Goal: Check status: Check status

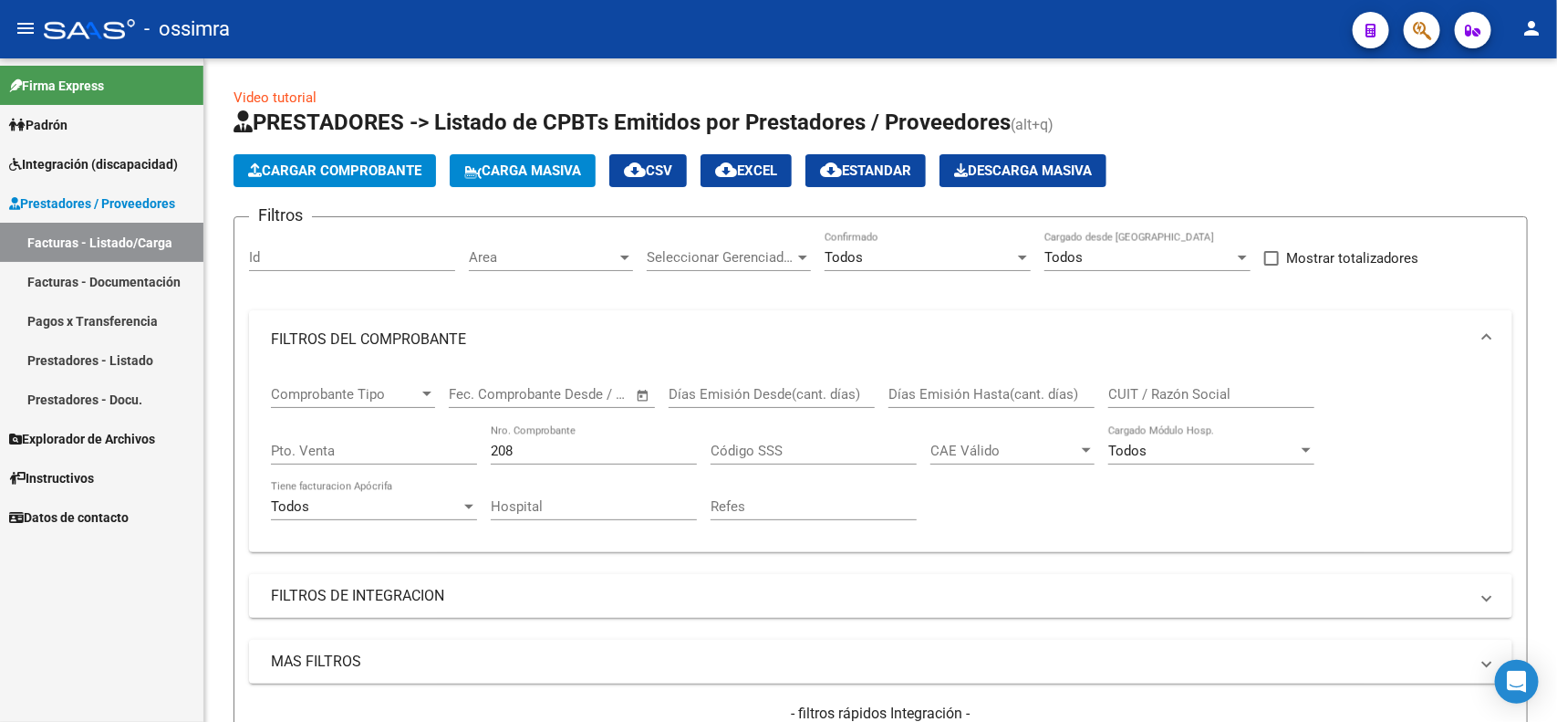
scroll to position [342, 0]
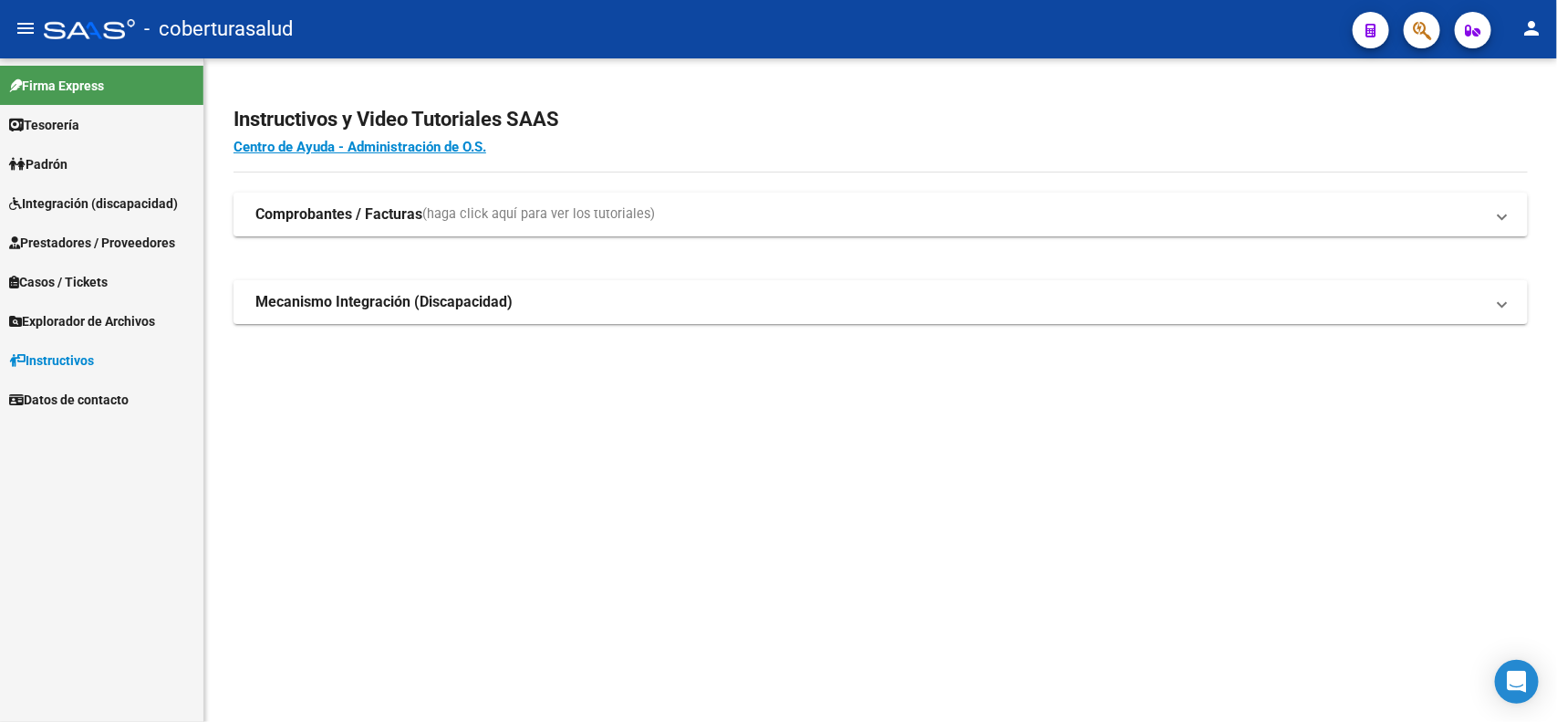
click at [80, 234] on span "Prestadores / Proveedores" at bounding box center [92, 243] width 166 height 20
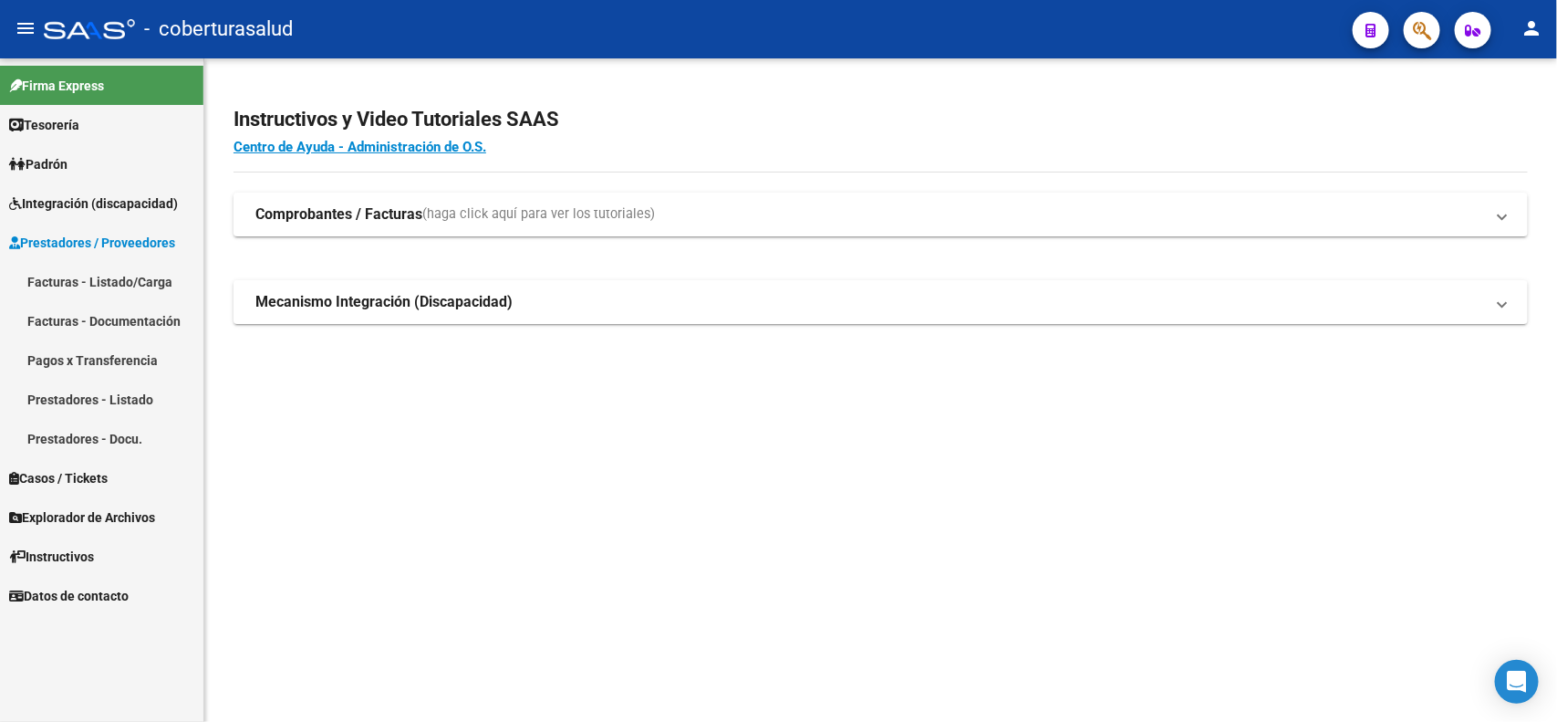
click at [76, 319] on link "Facturas - Documentación" at bounding box center [101, 320] width 203 height 39
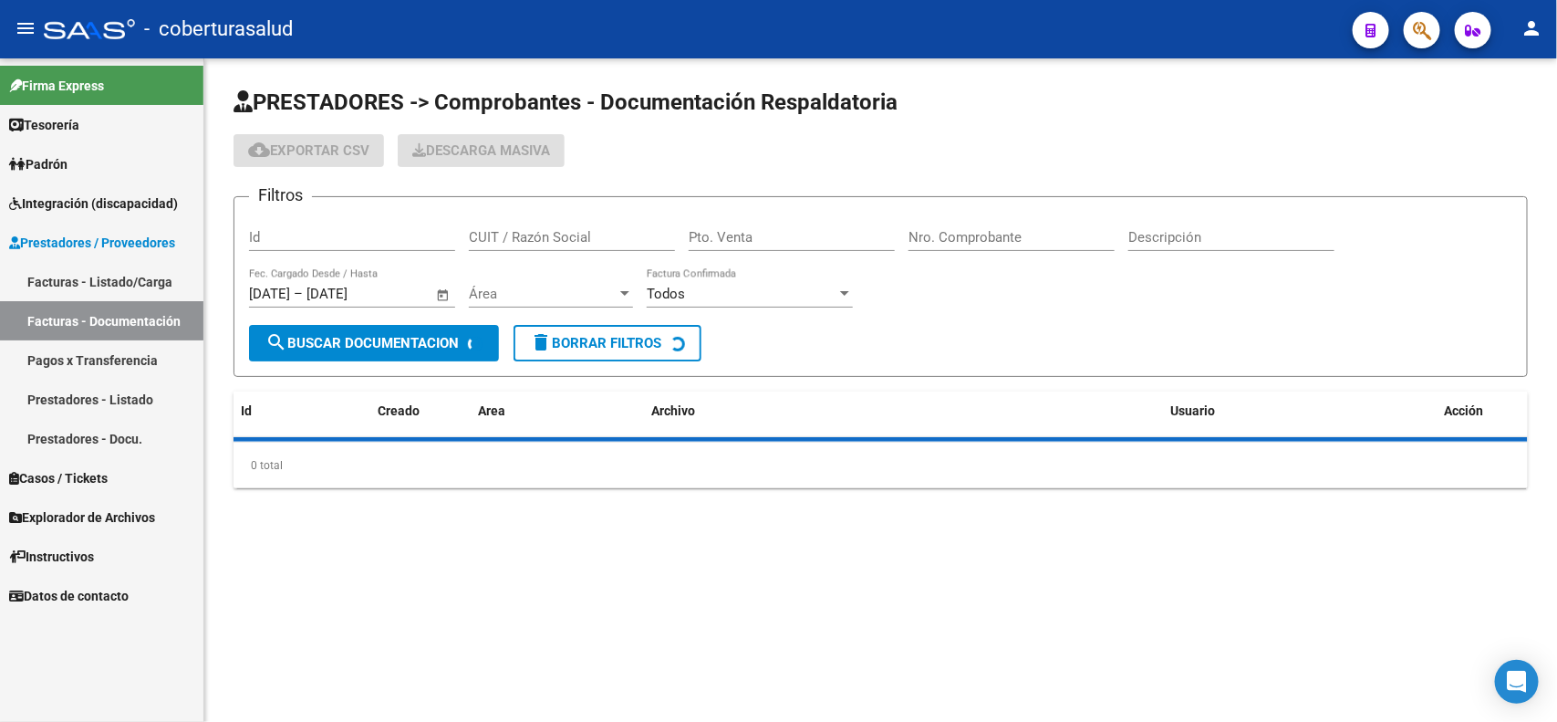
click at [76, 276] on link "Facturas - Listado/Carga" at bounding box center [101, 281] width 203 height 39
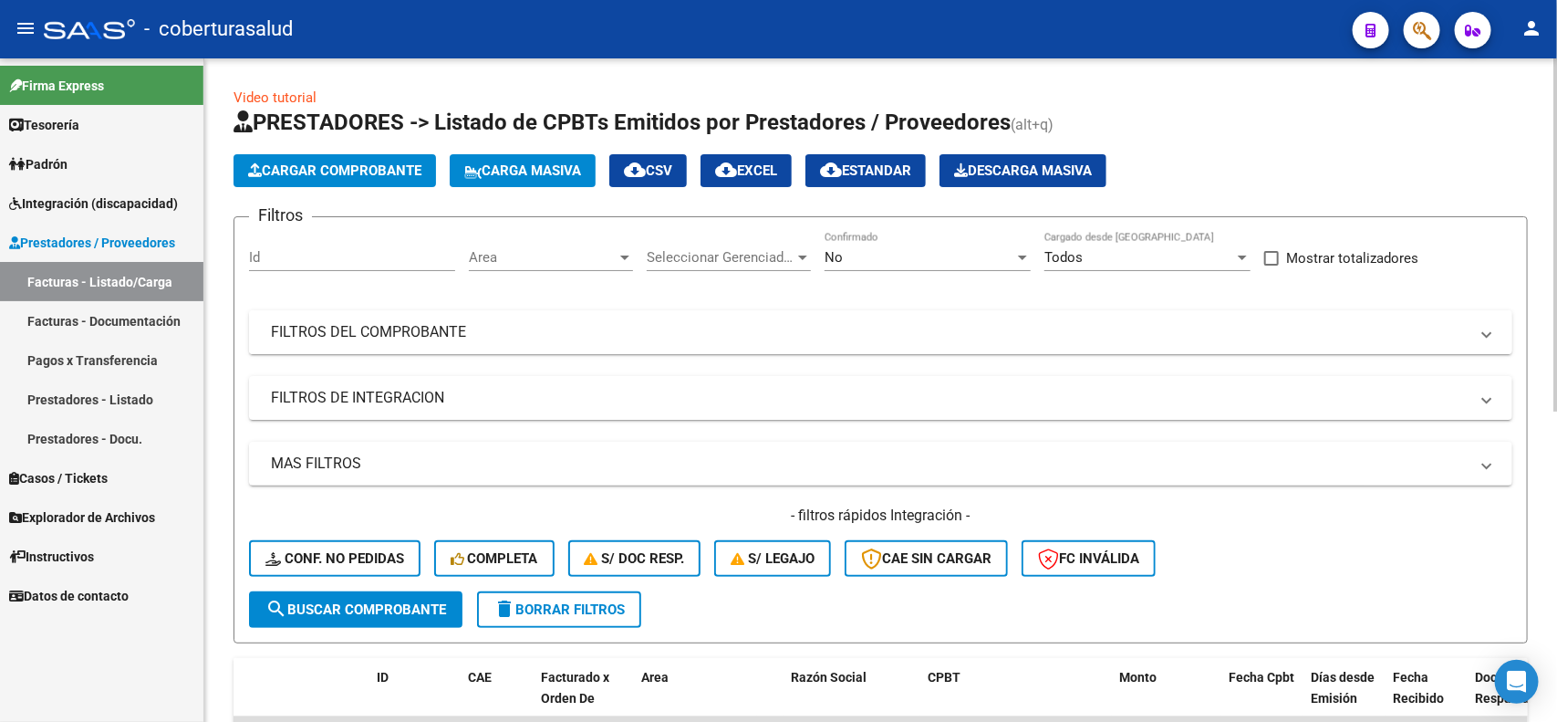
click at [608, 338] on mat-panel-title "FILTROS DEL COMPROBANTE" at bounding box center [870, 332] width 1198 height 20
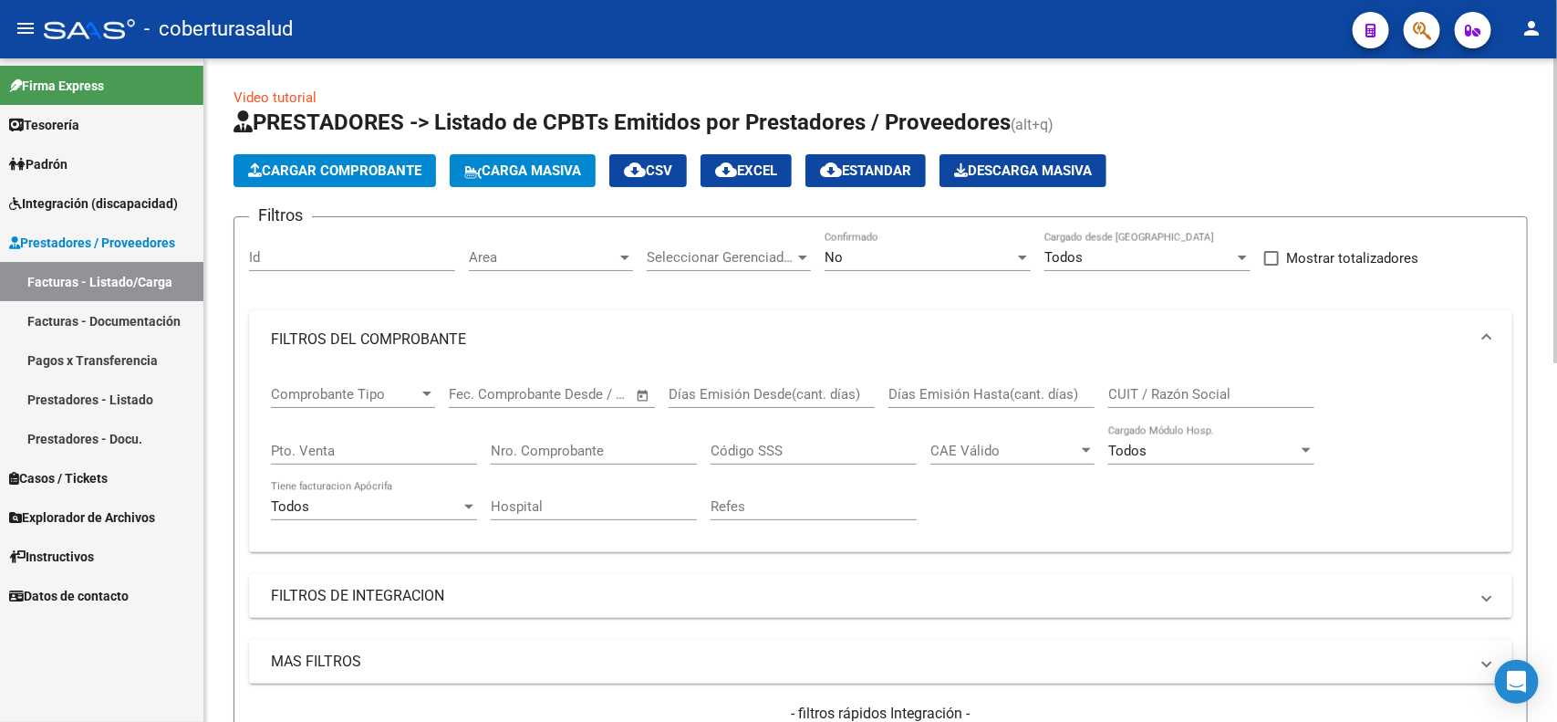
click at [644, 459] on div "Nro. Comprobante" at bounding box center [594, 444] width 206 height 39
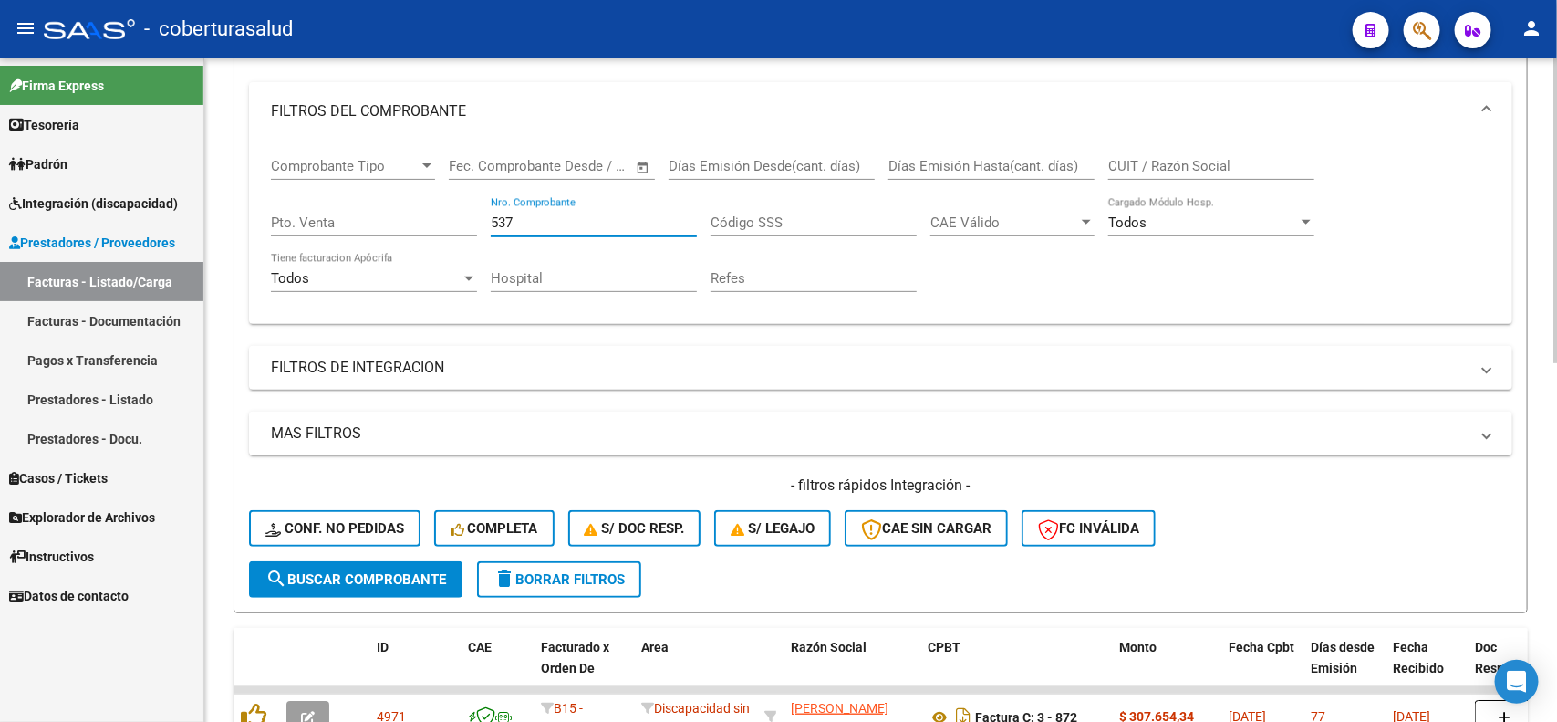
type input "537"
click at [411, 575] on span "search Buscar Comprobante" at bounding box center [356, 579] width 181 height 16
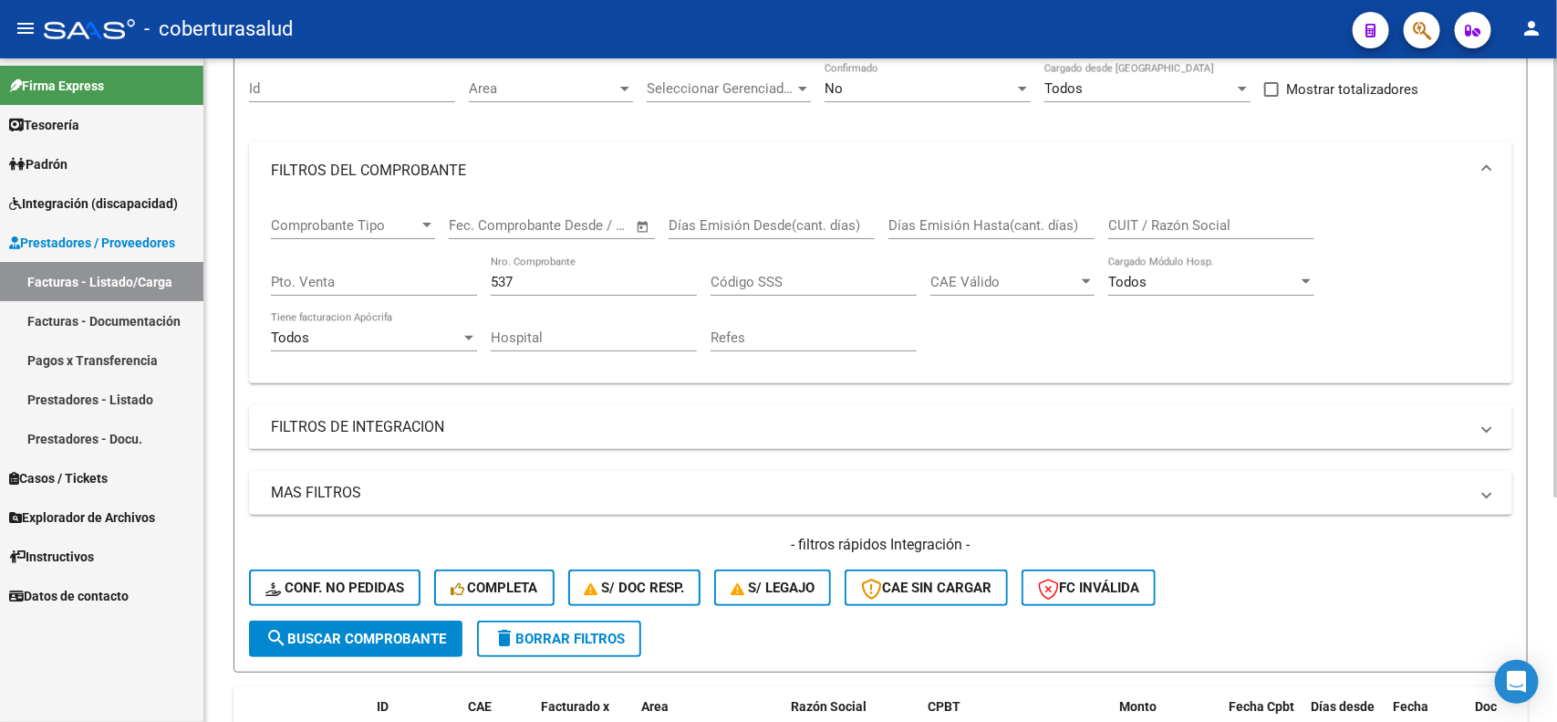
scroll to position [0, 0]
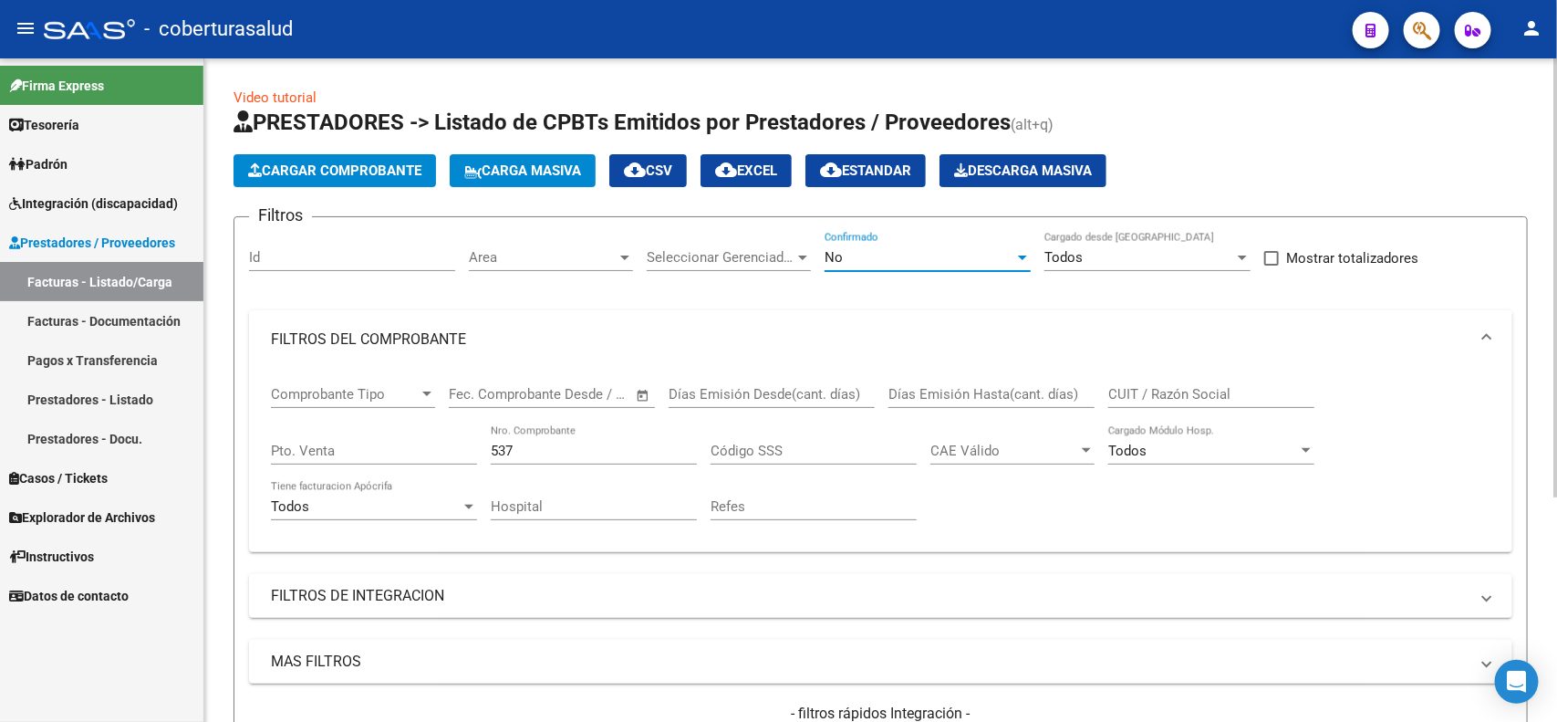
click at [895, 262] on div "No" at bounding box center [920, 257] width 190 height 16
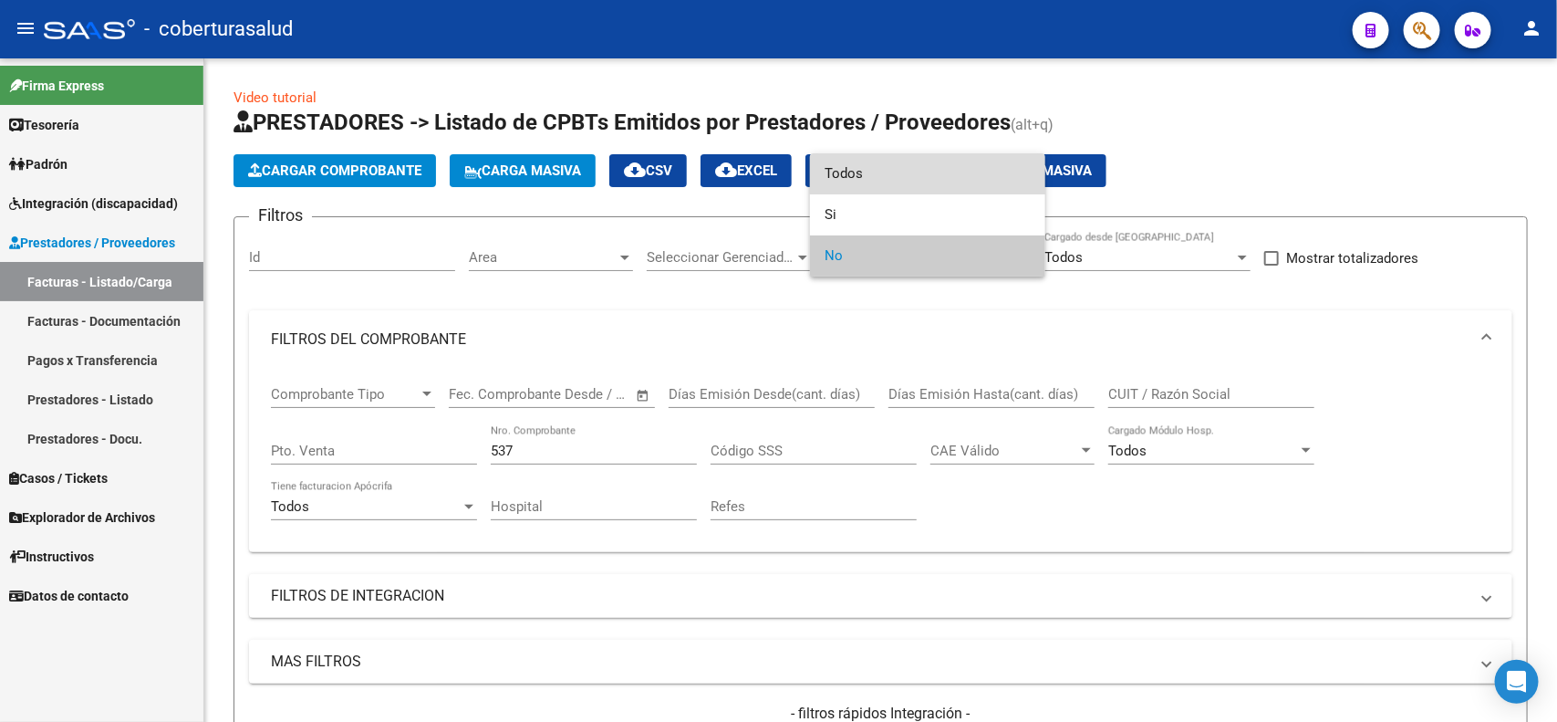
click at [890, 181] on span "Todos" at bounding box center [928, 173] width 206 height 41
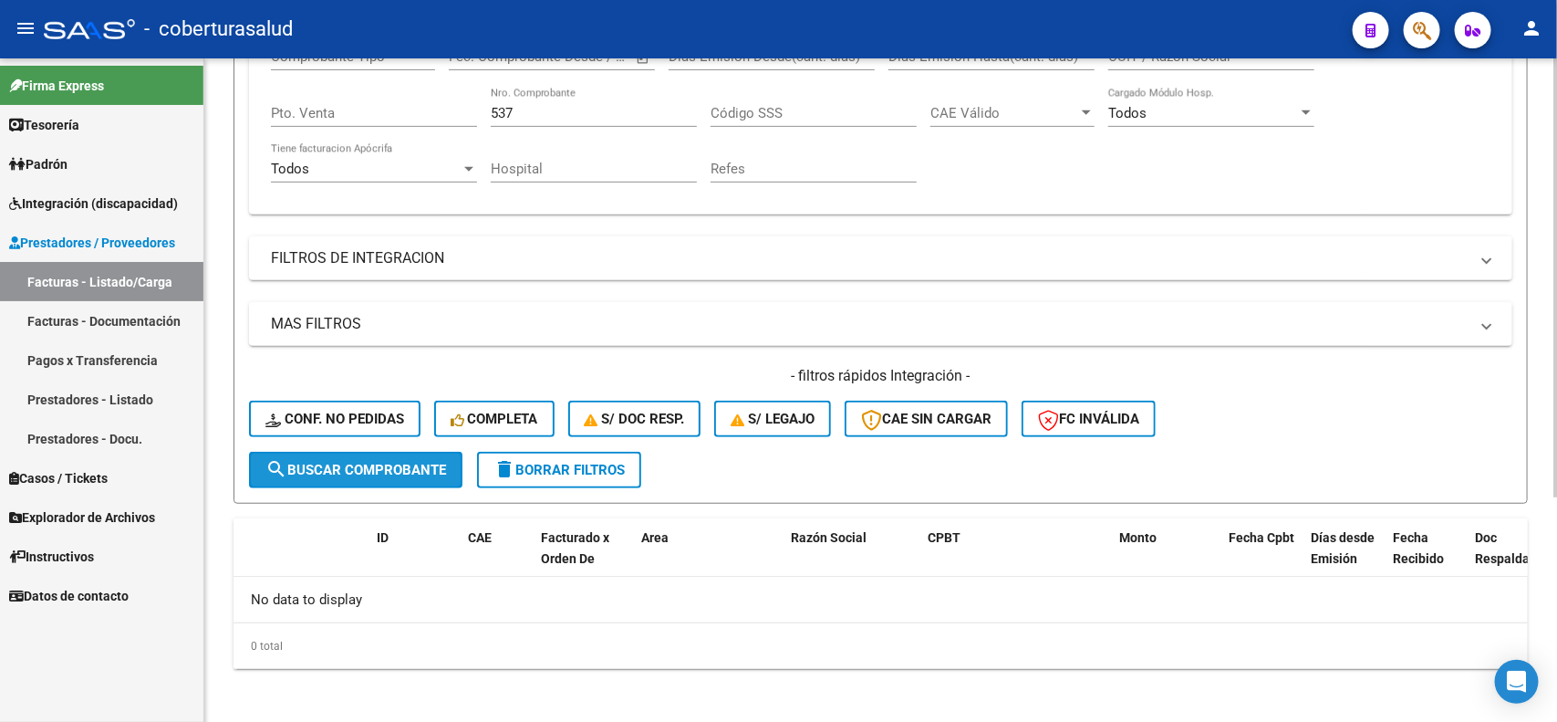
click at [357, 474] on button "search Buscar Comprobante" at bounding box center [355, 470] width 213 height 36
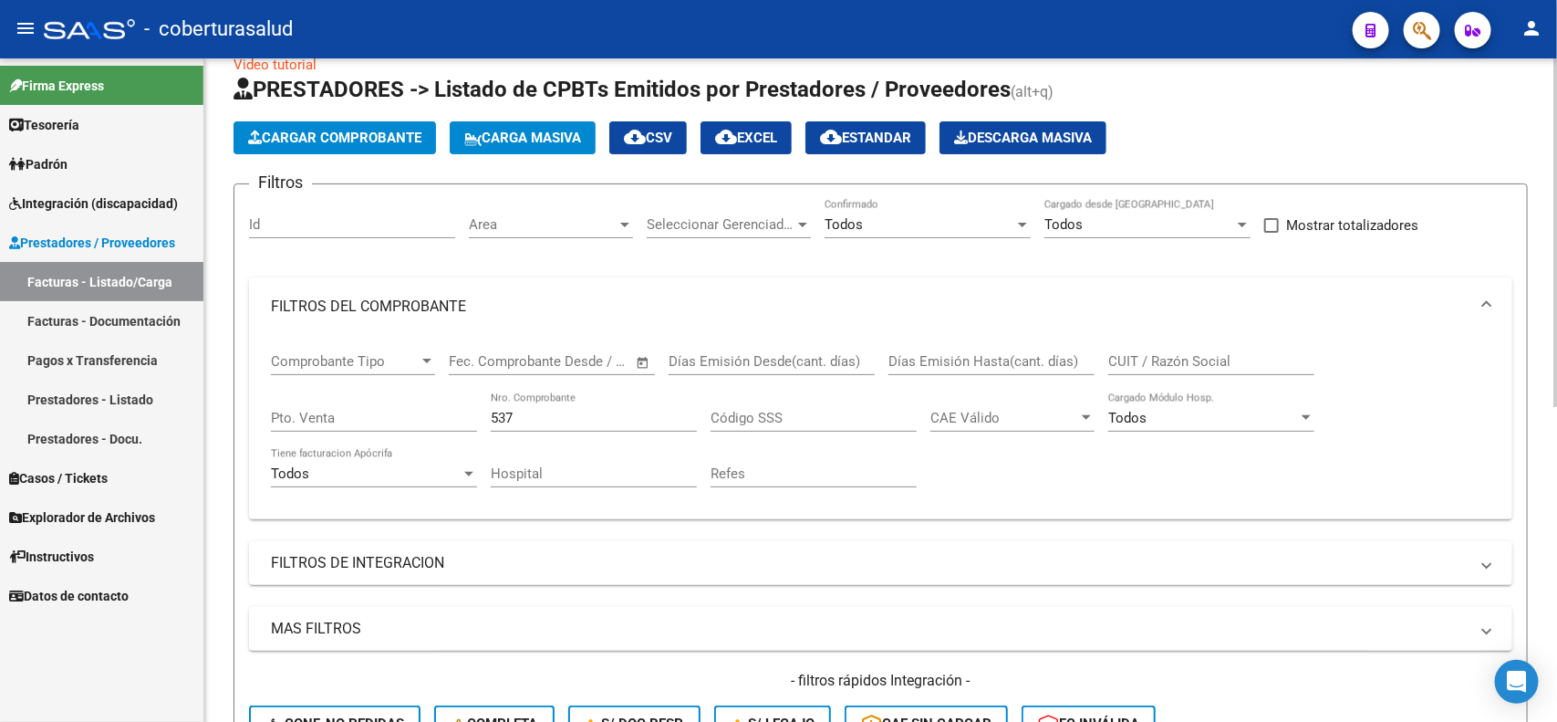
scroll to position [27, 0]
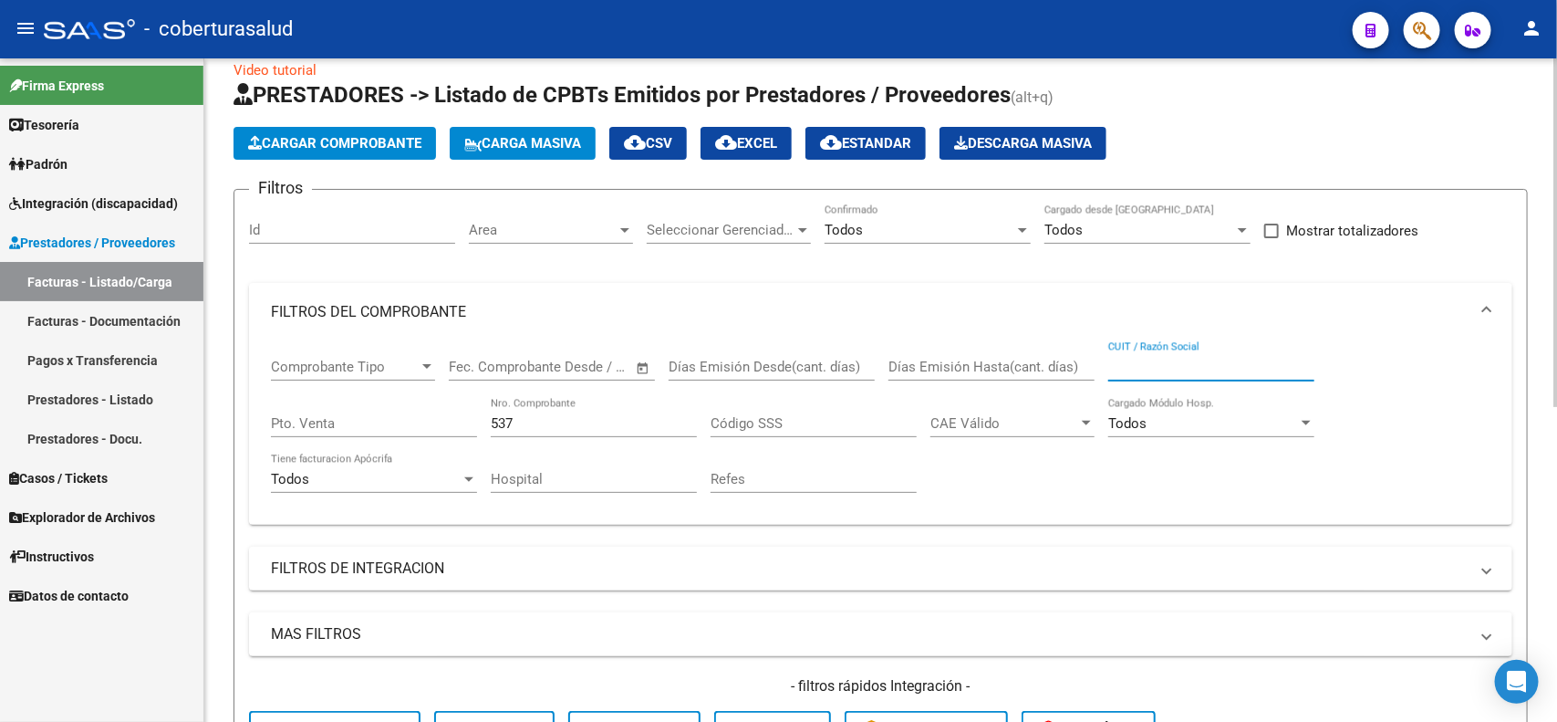
click at [1163, 365] on input "CUIT / Razón Social" at bounding box center [1212, 367] width 206 height 16
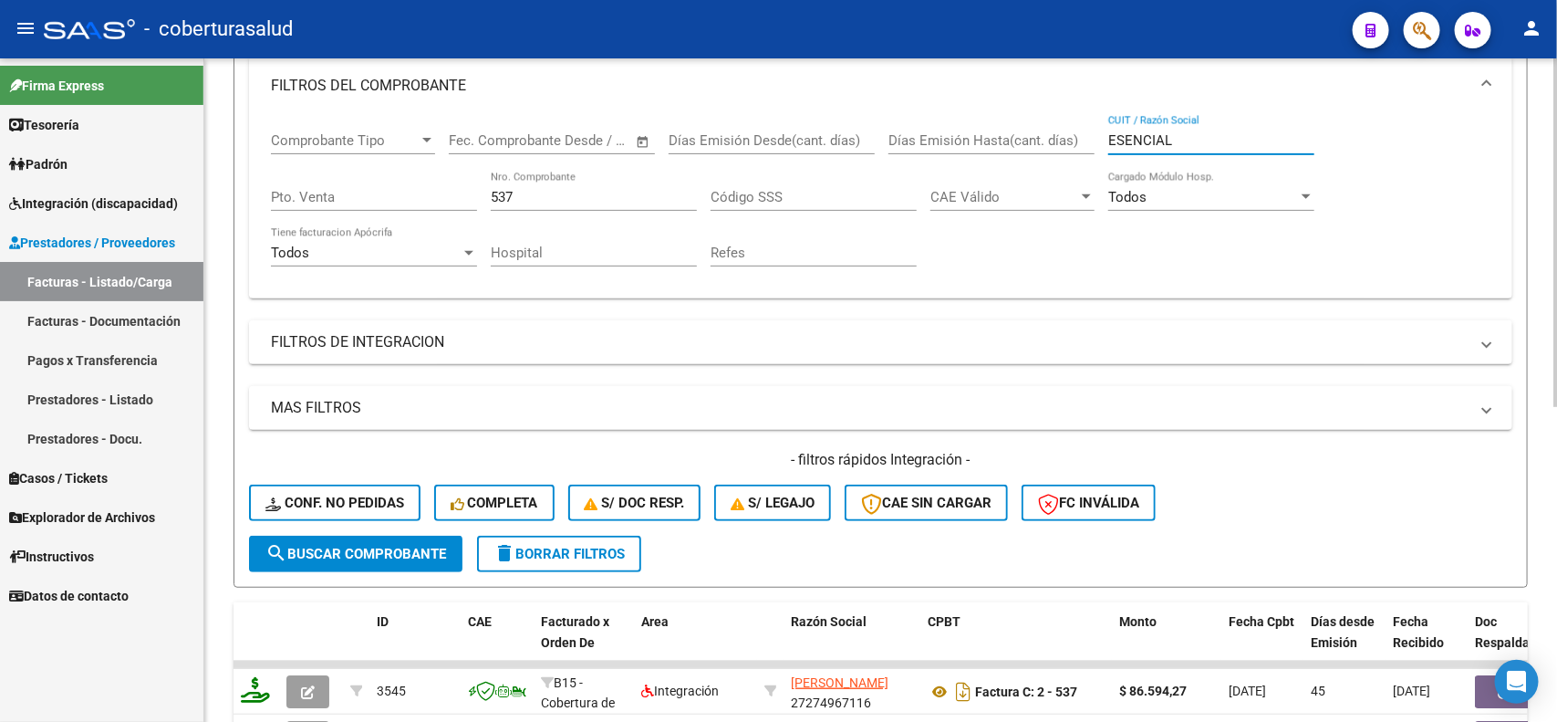
scroll to position [255, 0]
type input "ESENCIAL"
click at [435, 549] on span "search Buscar Comprobante" at bounding box center [356, 552] width 181 height 16
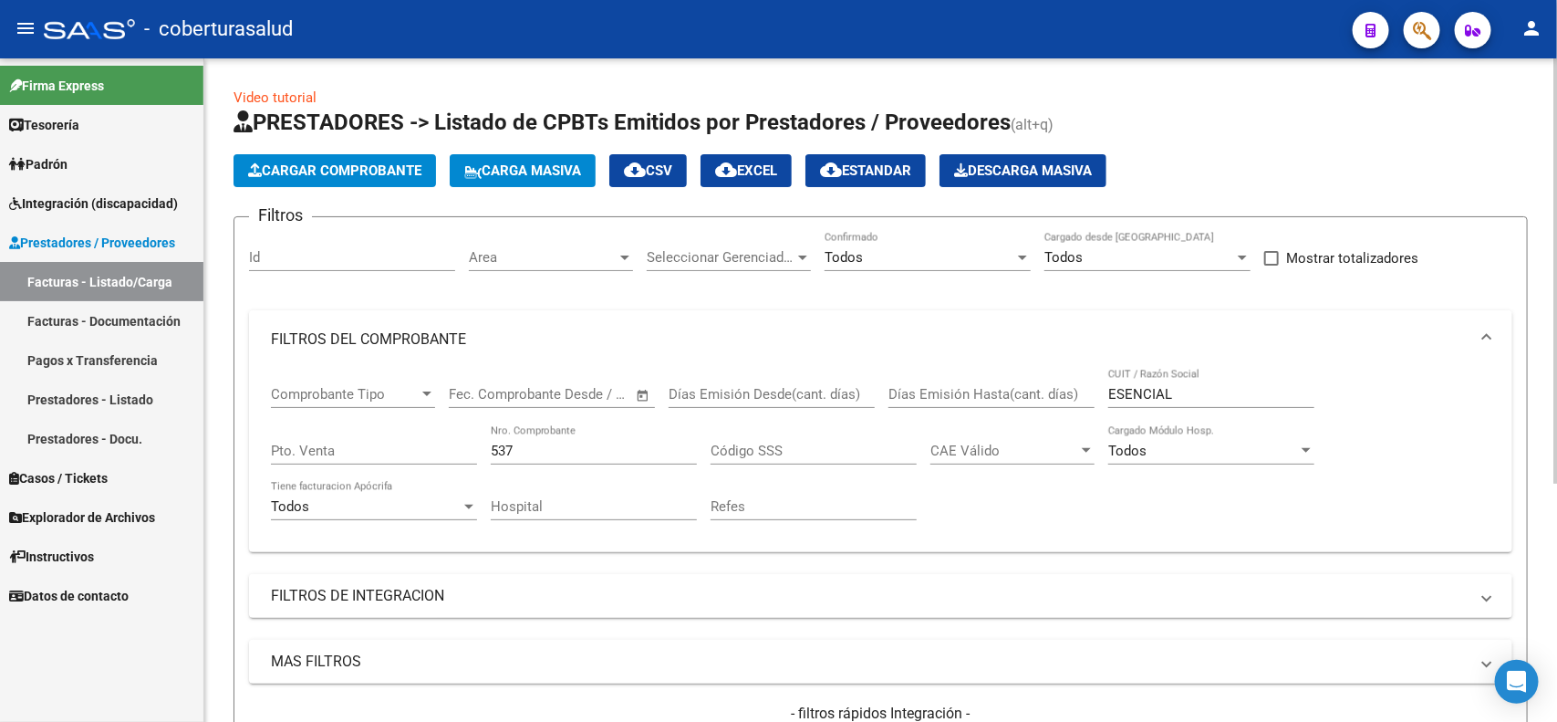
scroll to position [370, 0]
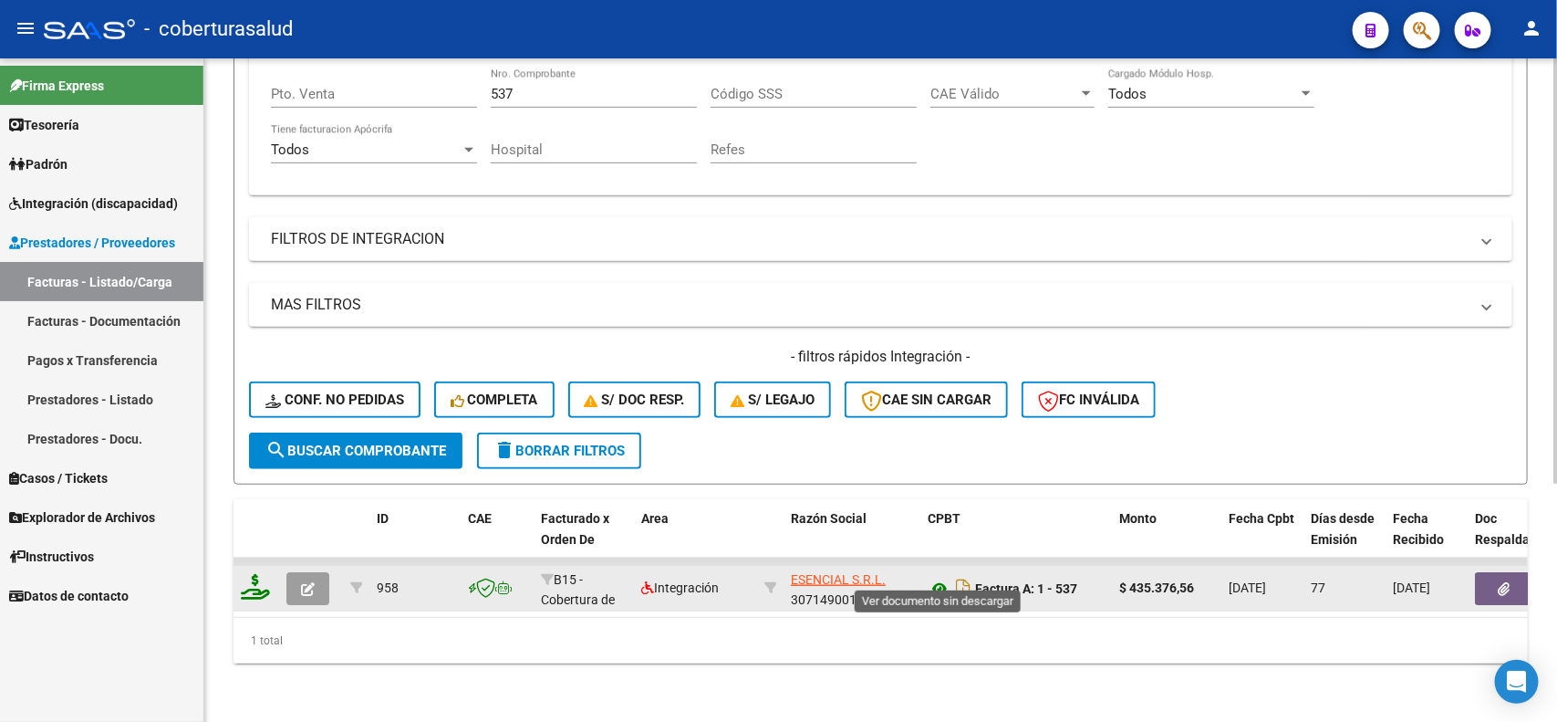
click at [933, 578] on icon at bounding box center [940, 589] width 24 height 22
click at [286, 572] on button "button" at bounding box center [307, 588] width 43 height 33
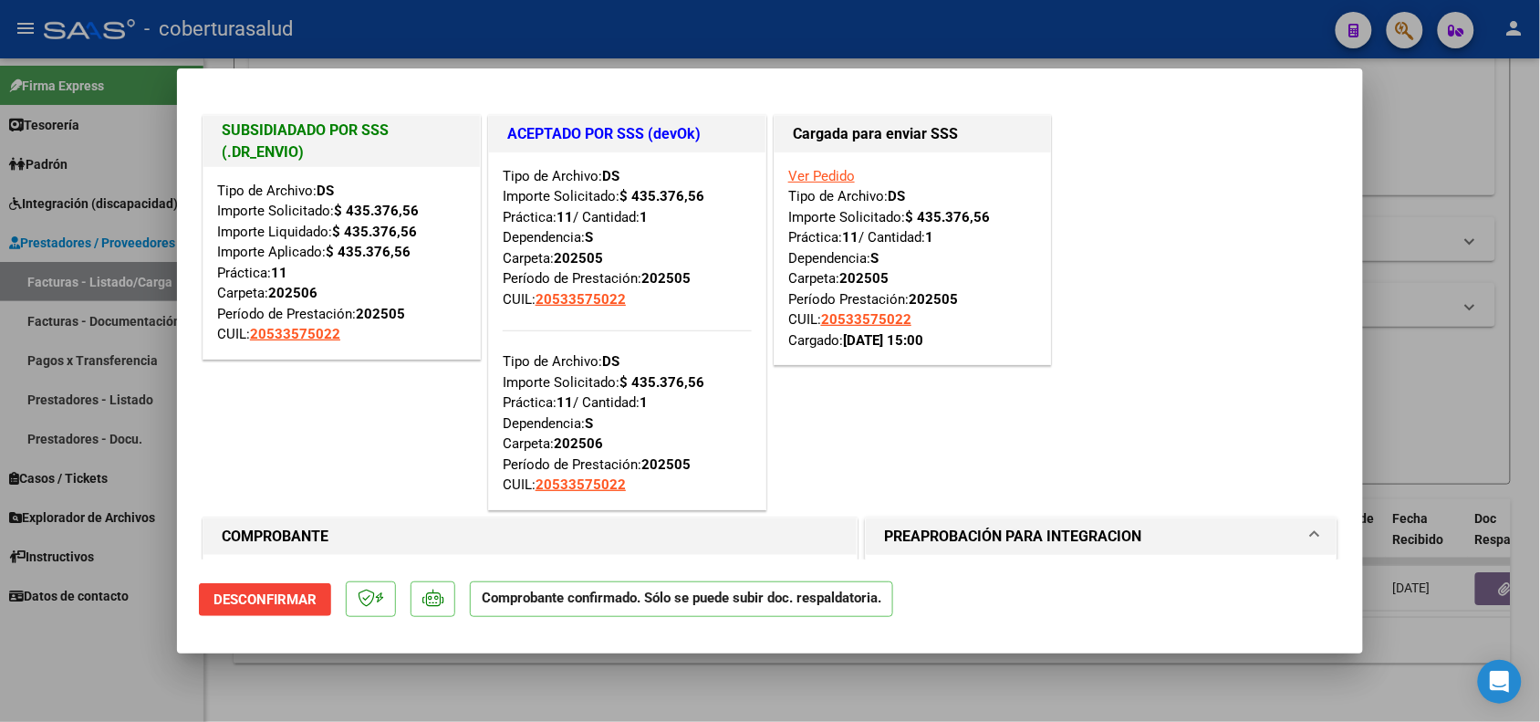
click at [568, 710] on div at bounding box center [770, 361] width 1540 height 722
type input "$ 0,00"
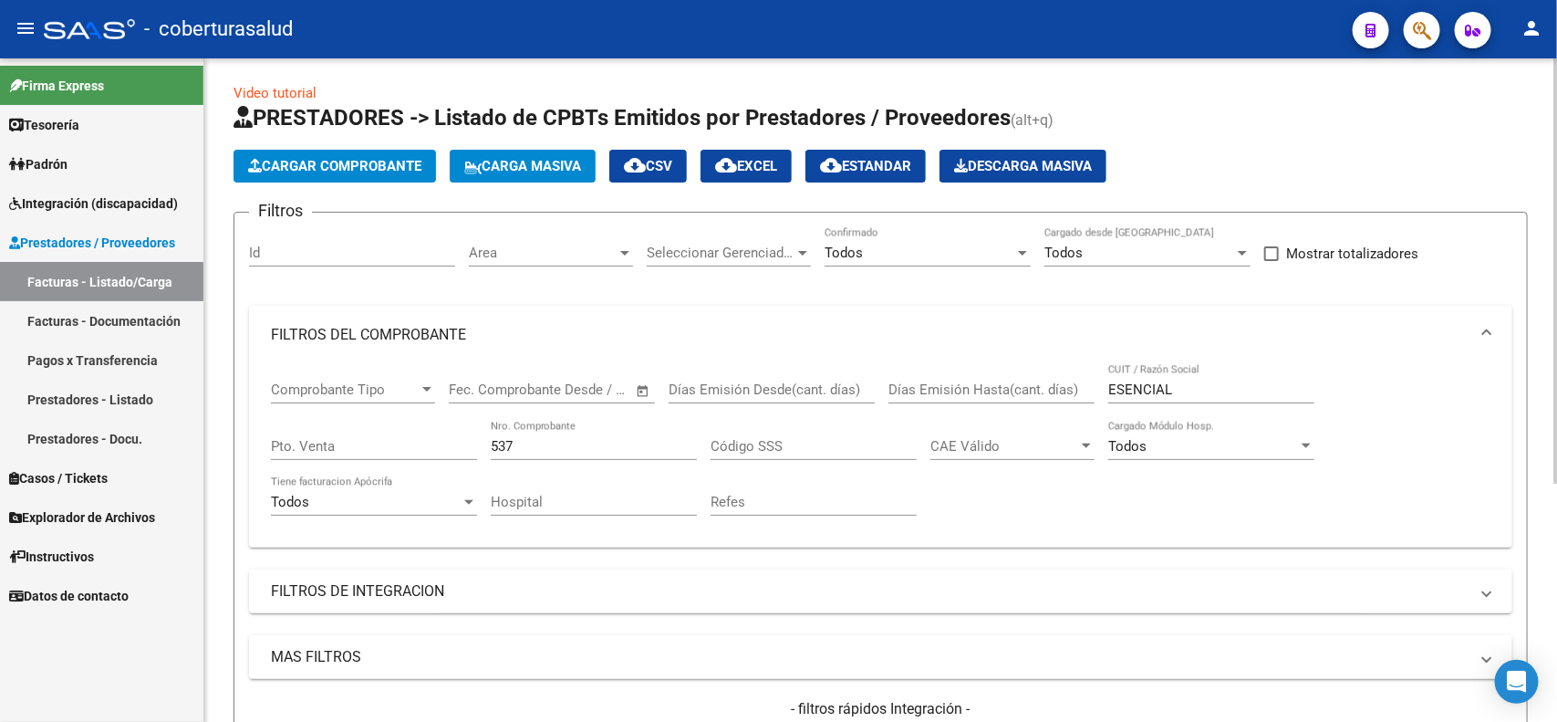
scroll to position [0, 0]
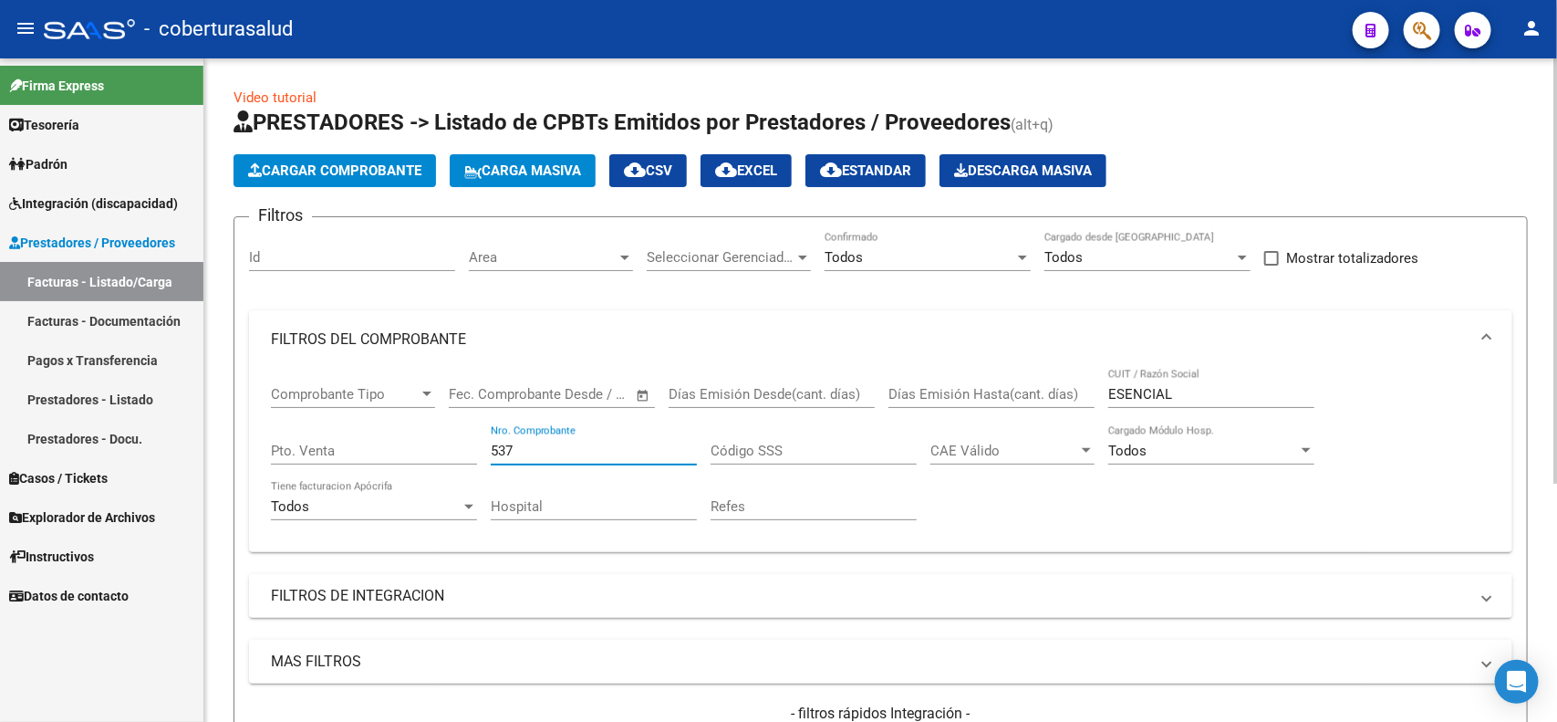
drag, startPoint x: 516, startPoint y: 449, endPoint x: 491, endPoint y: 449, distance: 25.5
click at [491, 449] on input "537" at bounding box center [594, 451] width 206 height 16
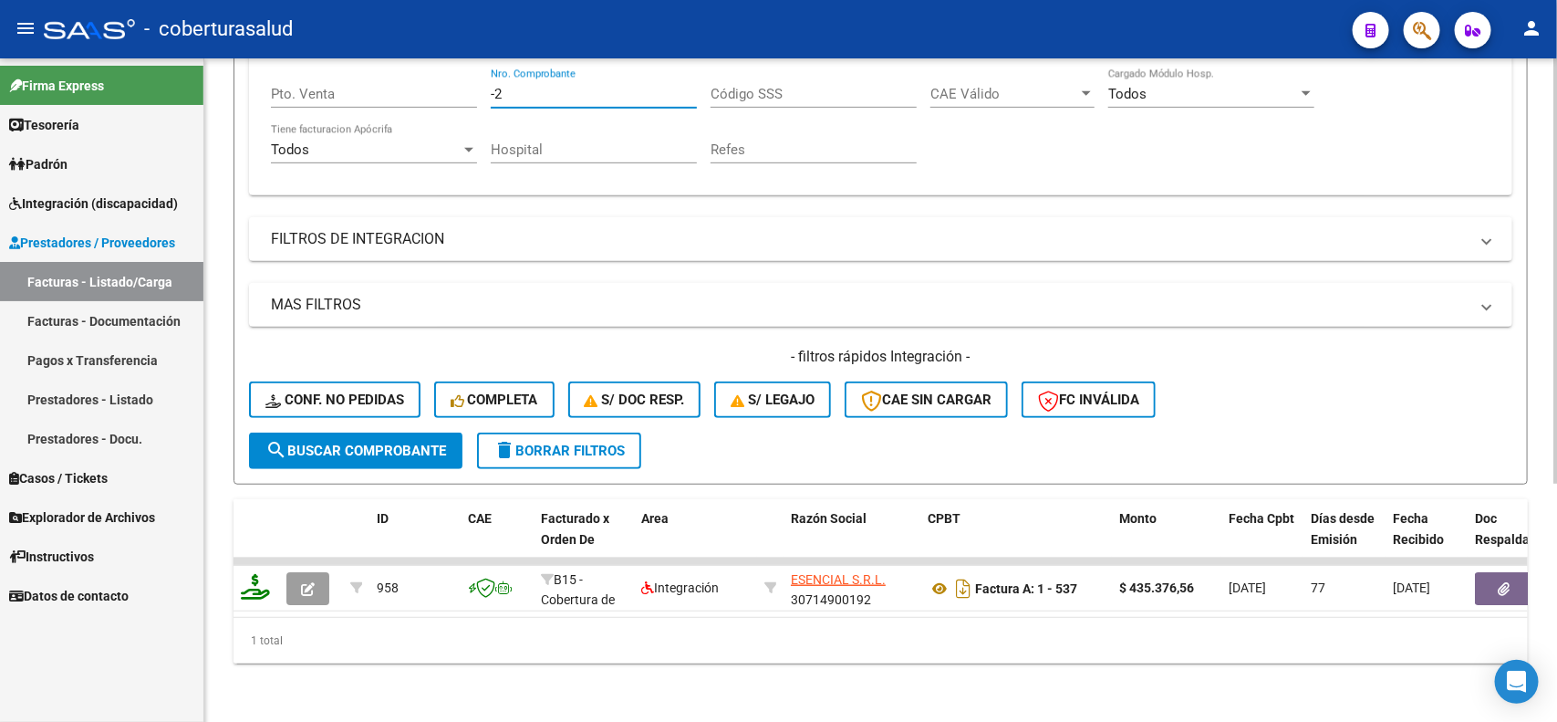
type input "-2"
click at [347, 443] on span "search Buscar Comprobante" at bounding box center [356, 451] width 181 height 16
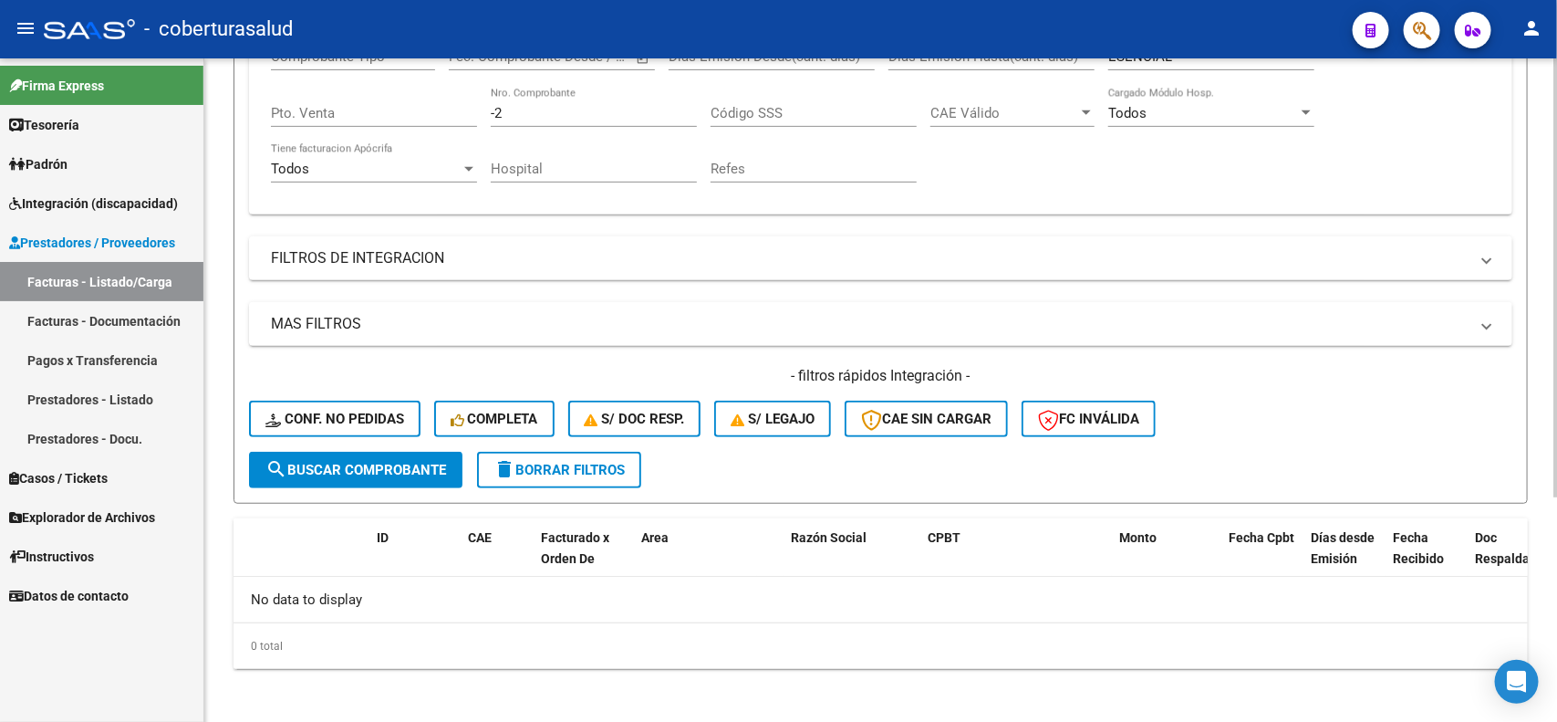
scroll to position [109, 0]
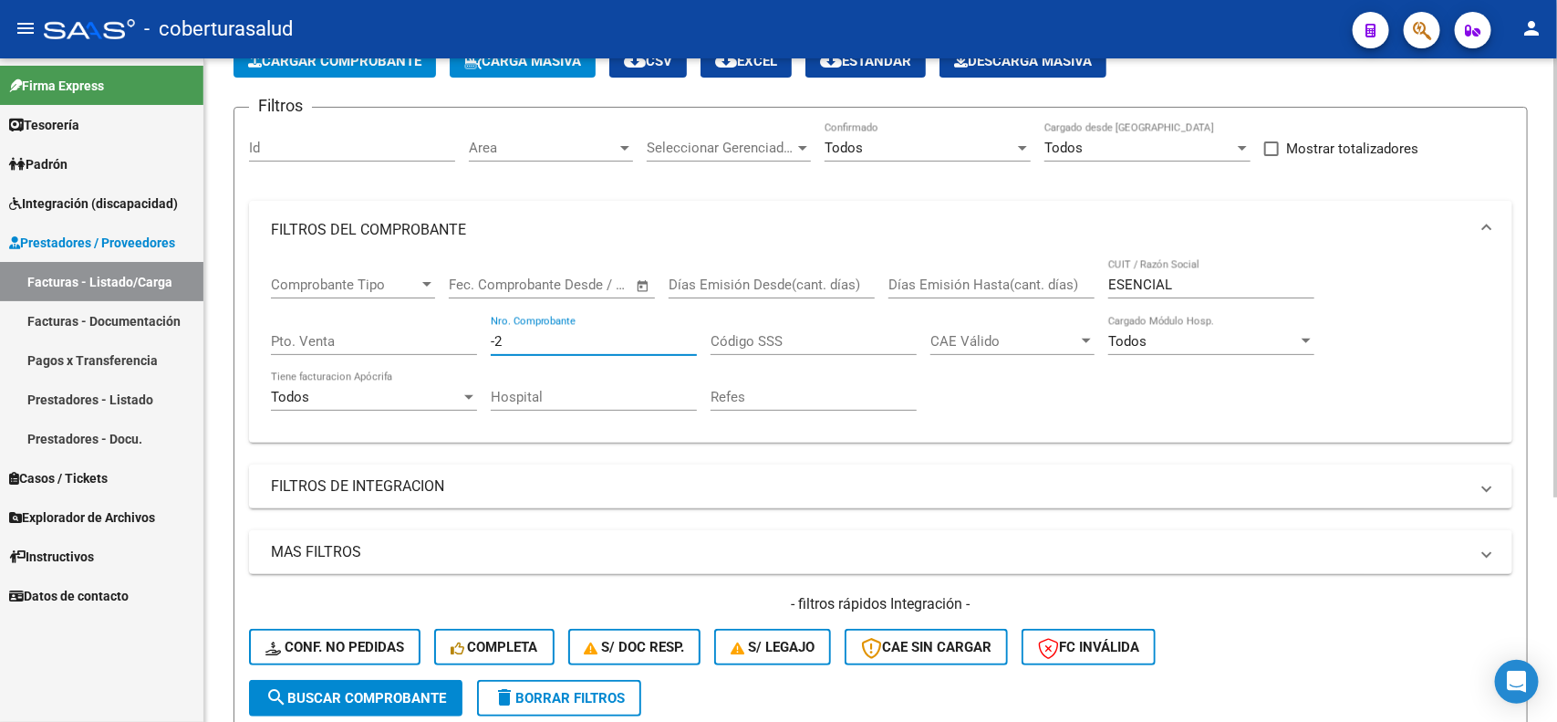
drag, startPoint x: 508, startPoint y: 335, endPoint x: 473, endPoint y: 335, distance: 35.6
click at [473, 335] on div "Comprobante Tipo Comprobante Tipo Start date – End date Fec. Comprobante Desde …" at bounding box center [881, 343] width 1220 height 169
click at [546, 374] on div "Hospital" at bounding box center [594, 390] width 206 height 39
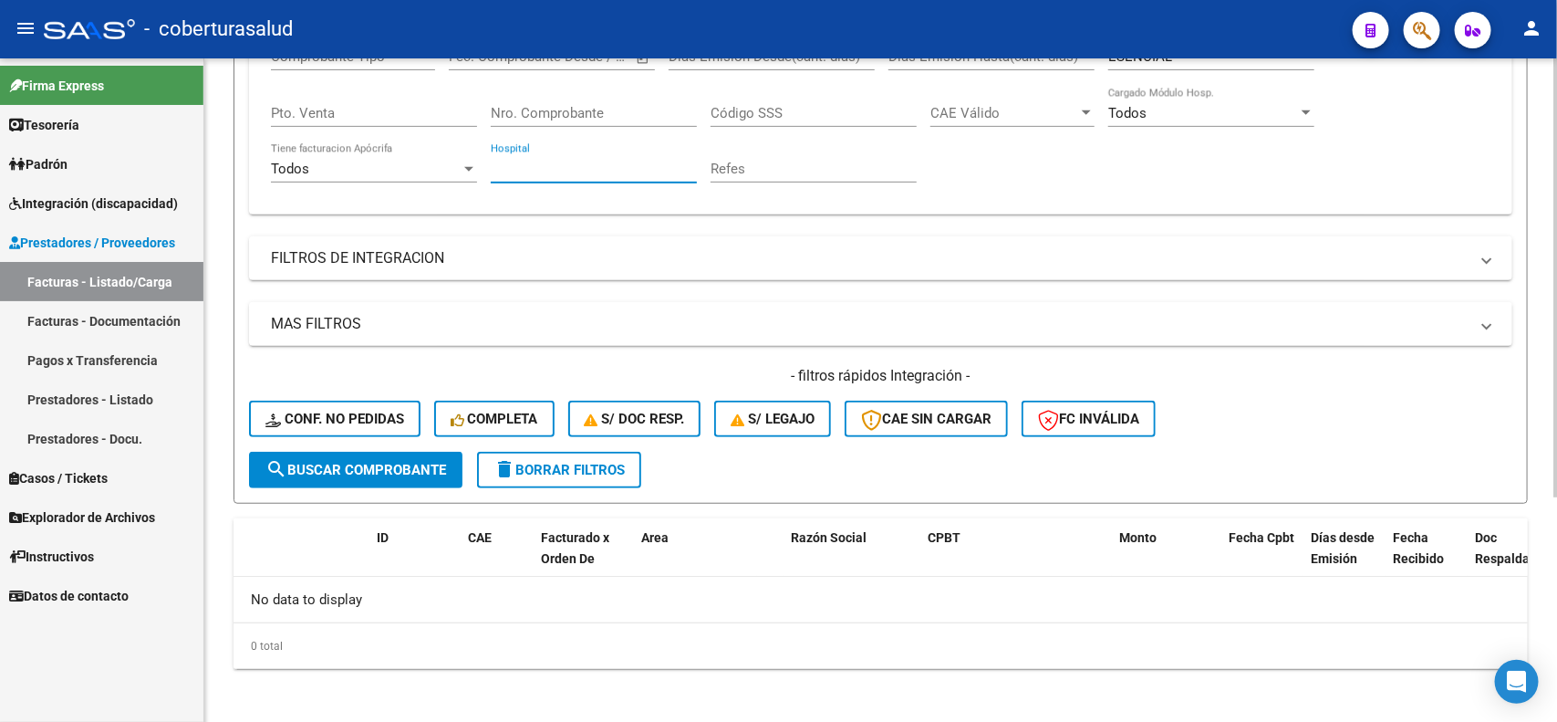
click at [349, 462] on span "search Buscar Comprobante" at bounding box center [356, 470] width 181 height 16
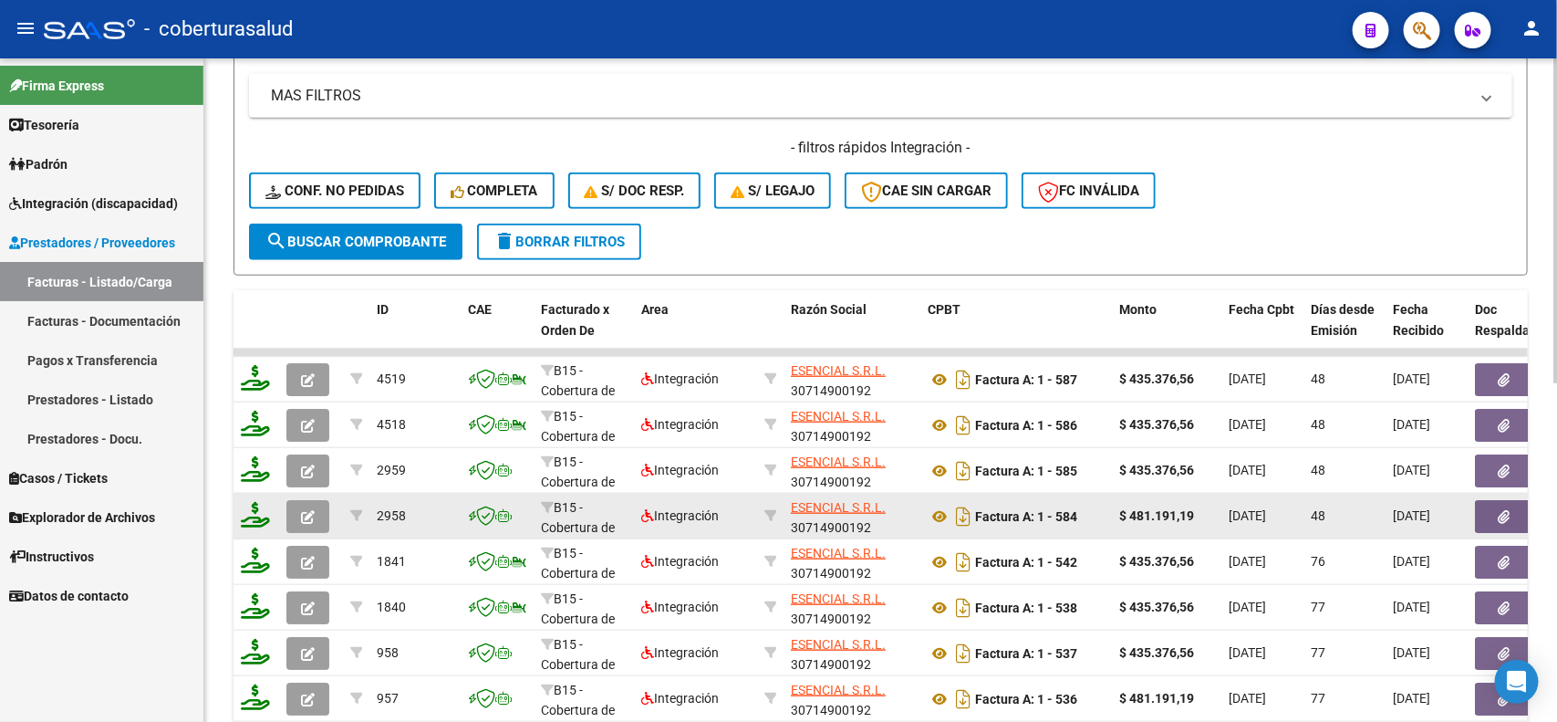
scroll to position [224, 0]
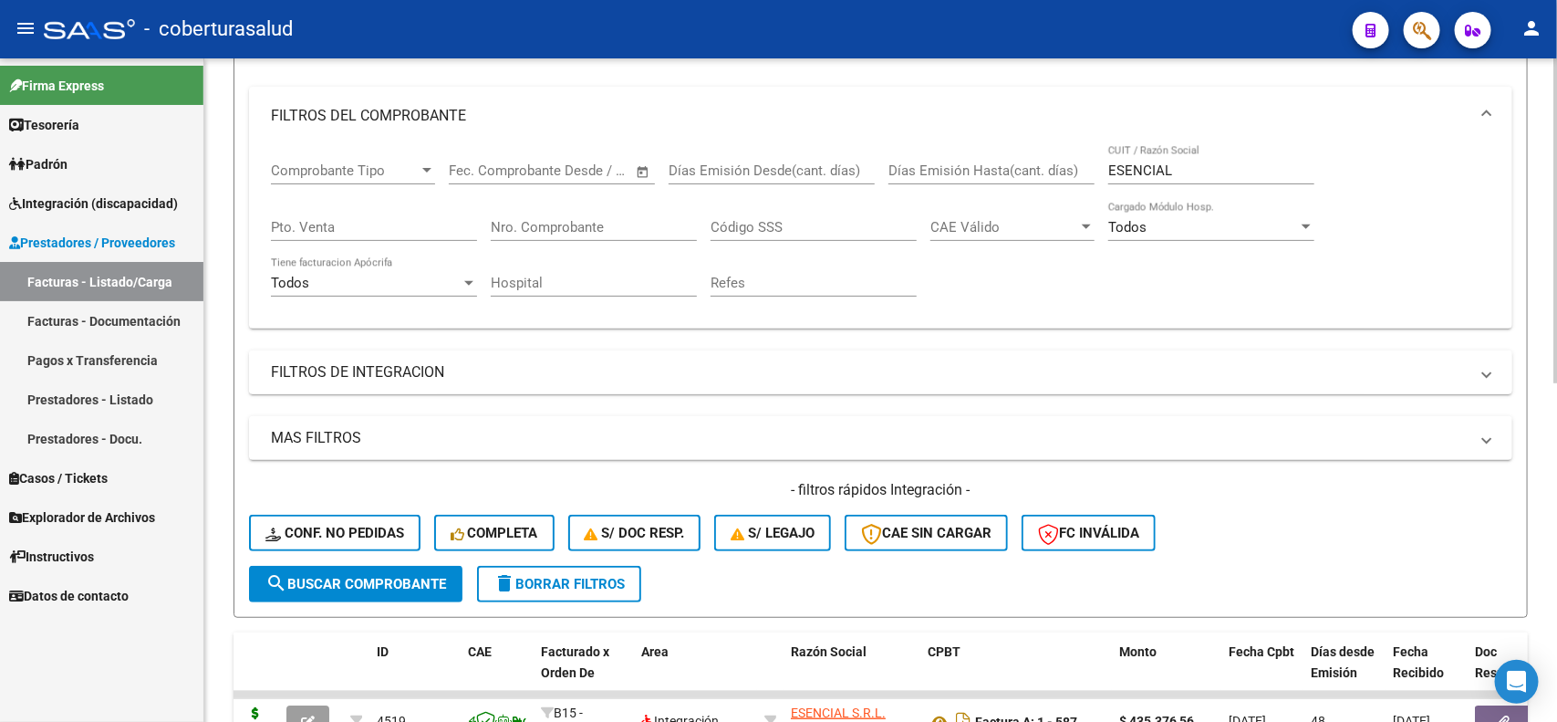
click at [443, 362] on mat-panel-title "FILTROS DE INTEGRACION" at bounding box center [870, 372] width 1198 height 20
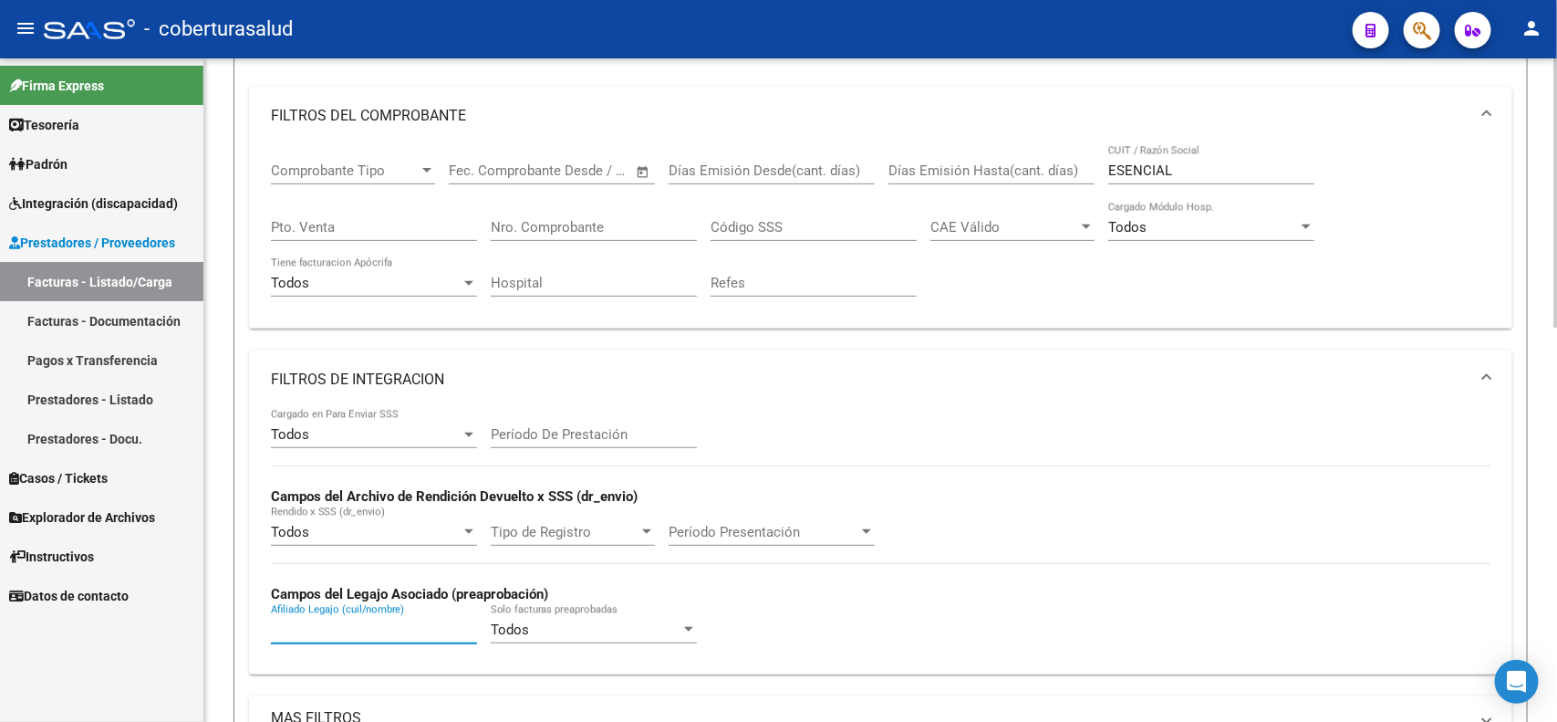
click at [372, 630] on input "Afiliado Legajo (cuil/nombre)" at bounding box center [374, 629] width 206 height 16
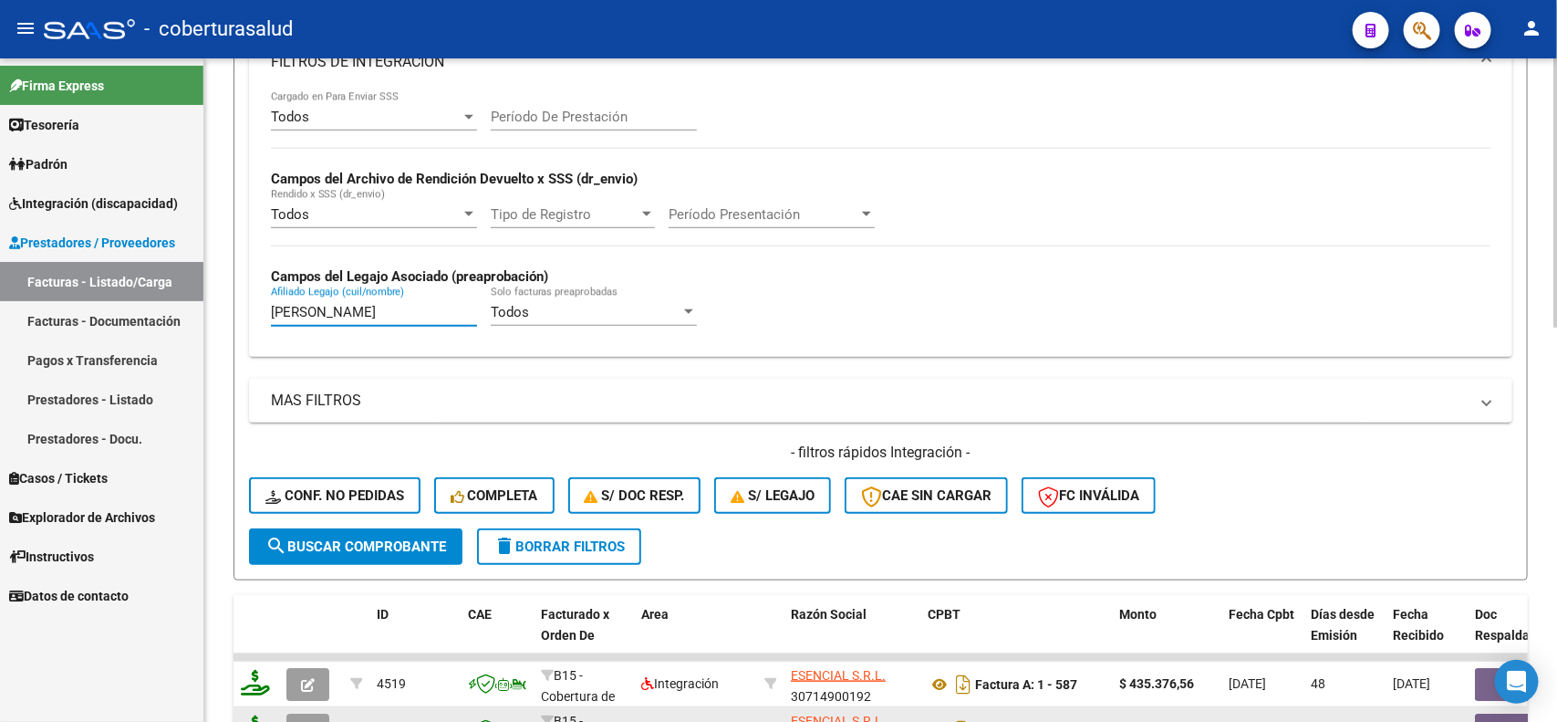
scroll to position [566, 0]
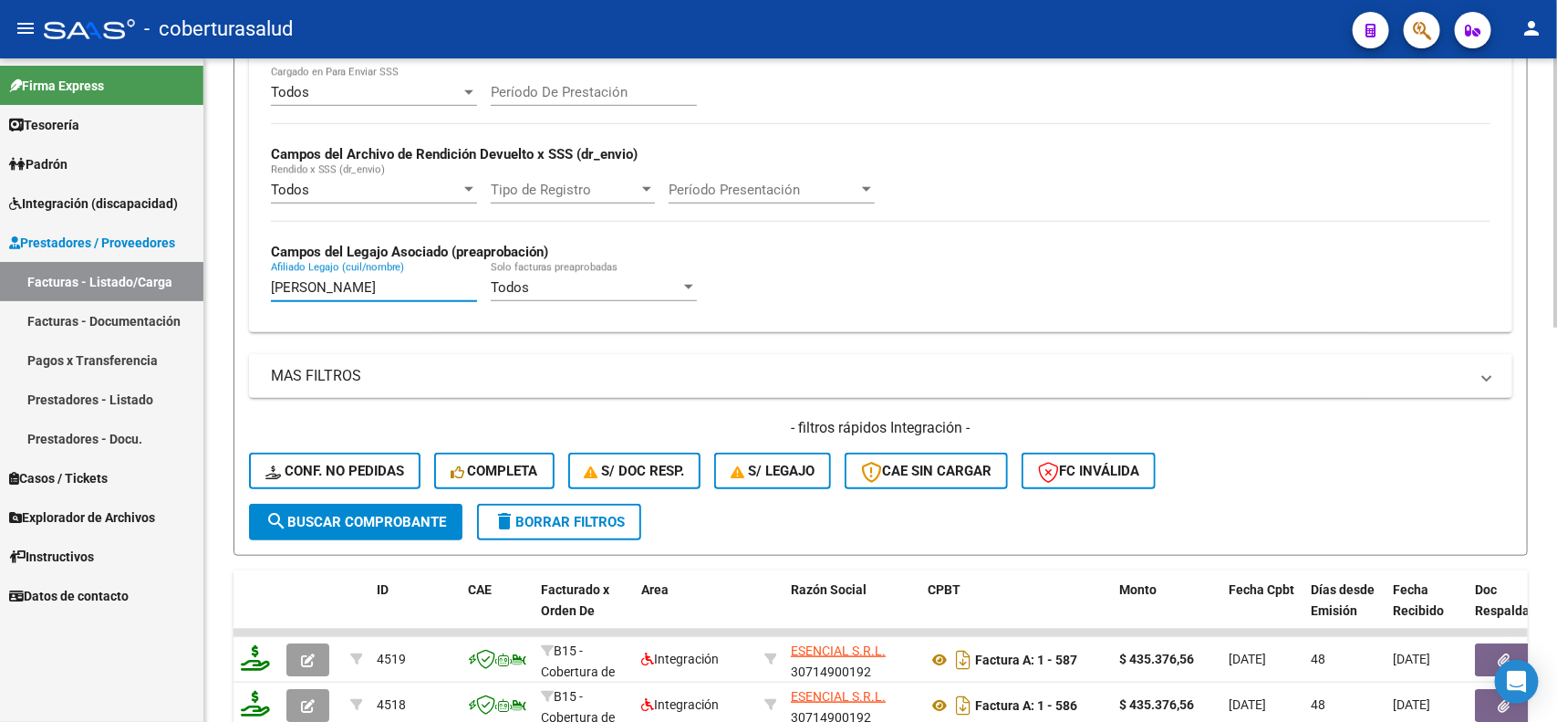
type input "[PERSON_NAME]"
click at [335, 522] on span "search Buscar Comprobante" at bounding box center [356, 522] width 181 height 16
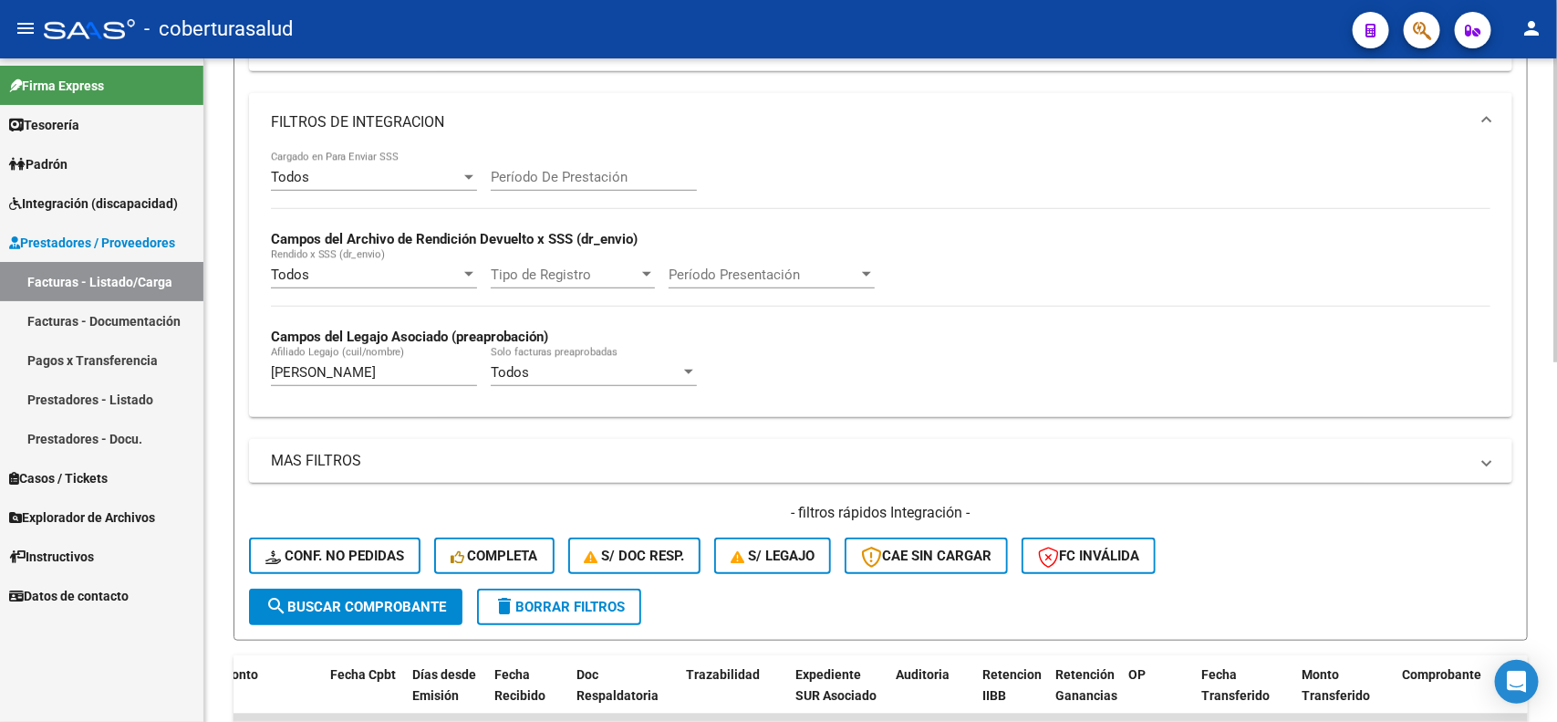
scroll to position [443, 0]
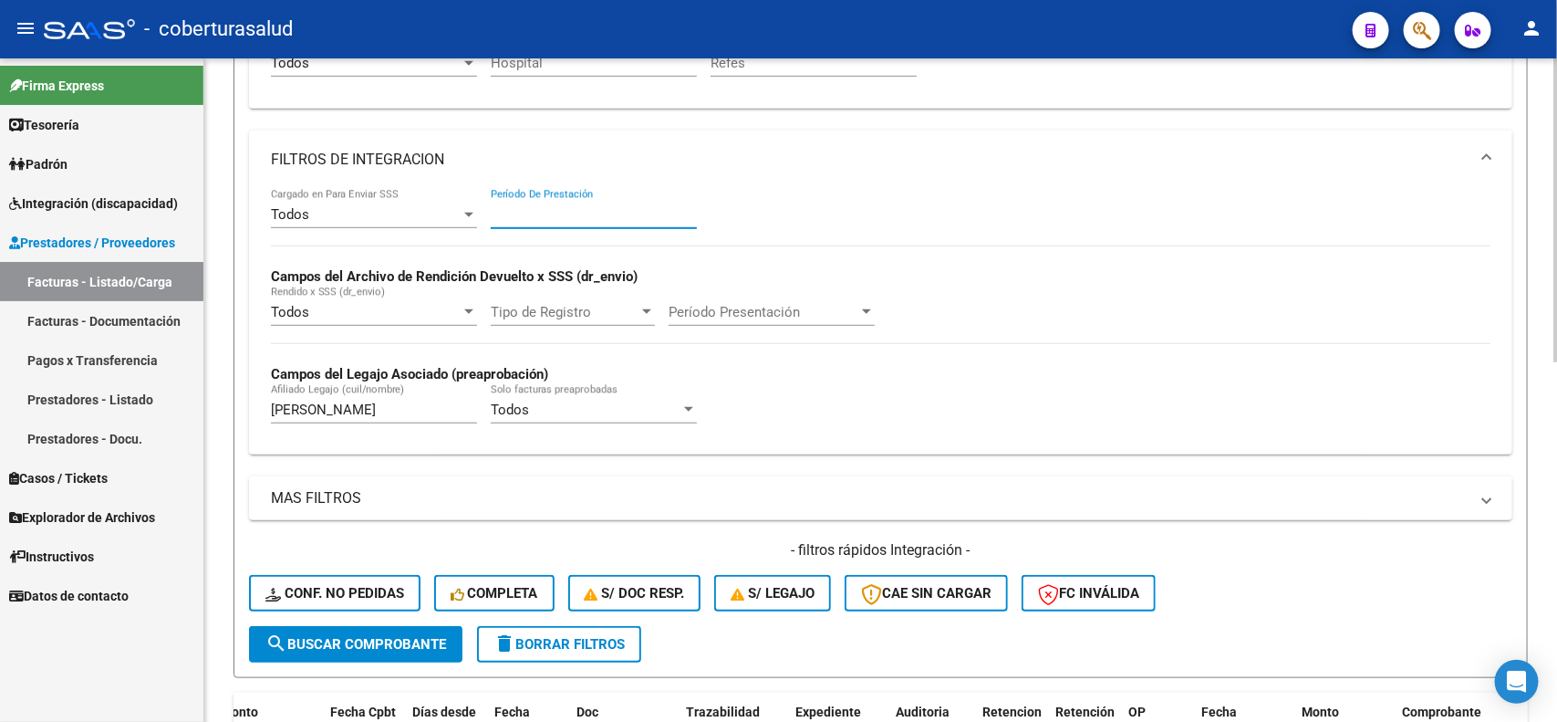
click at [609, 206] on input "Período De Prestación" at bounding box center [594, 214] width 206 height 16
click at [315, 626] on button "search Buscar Comprobante" at bounding box center [355, 644] width 213 height 36
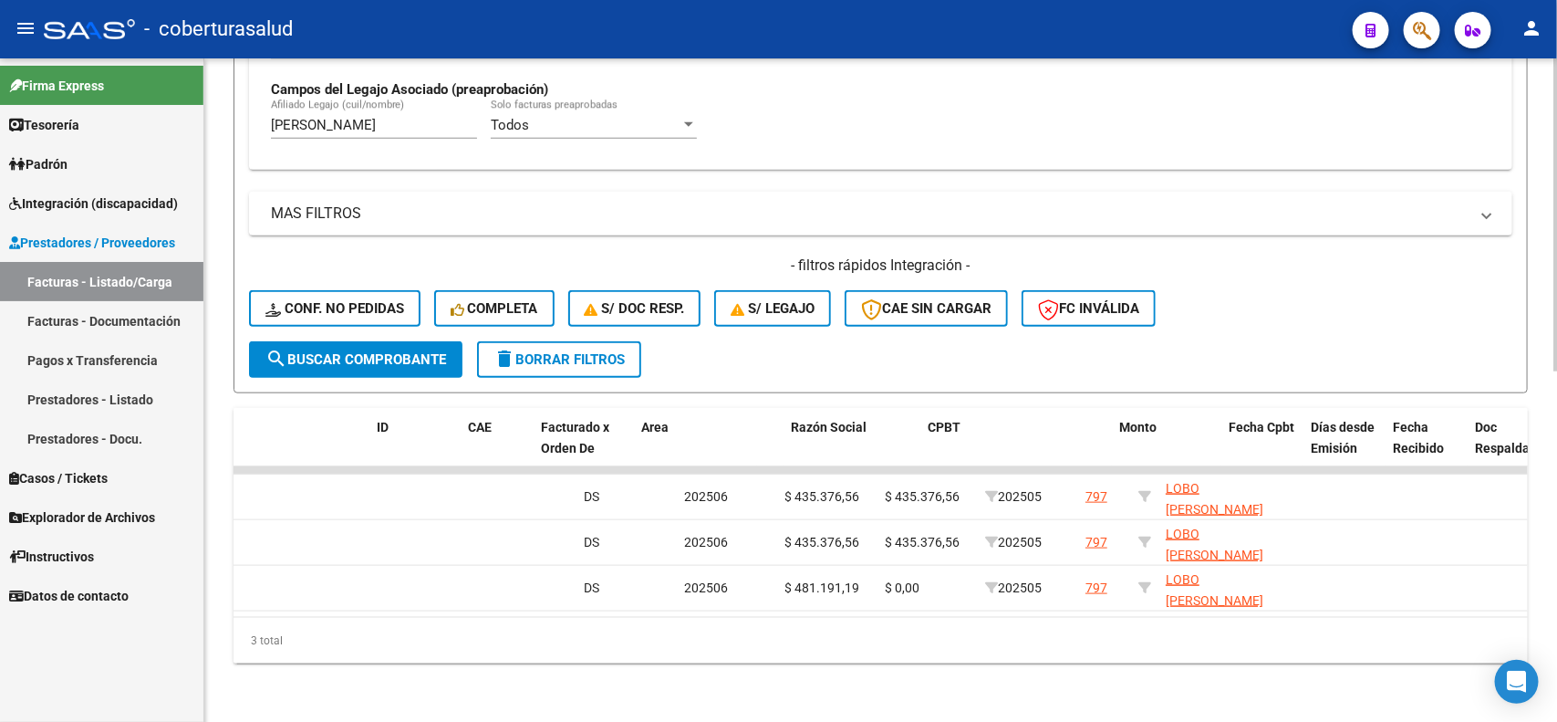
scroll to position [0, 0]
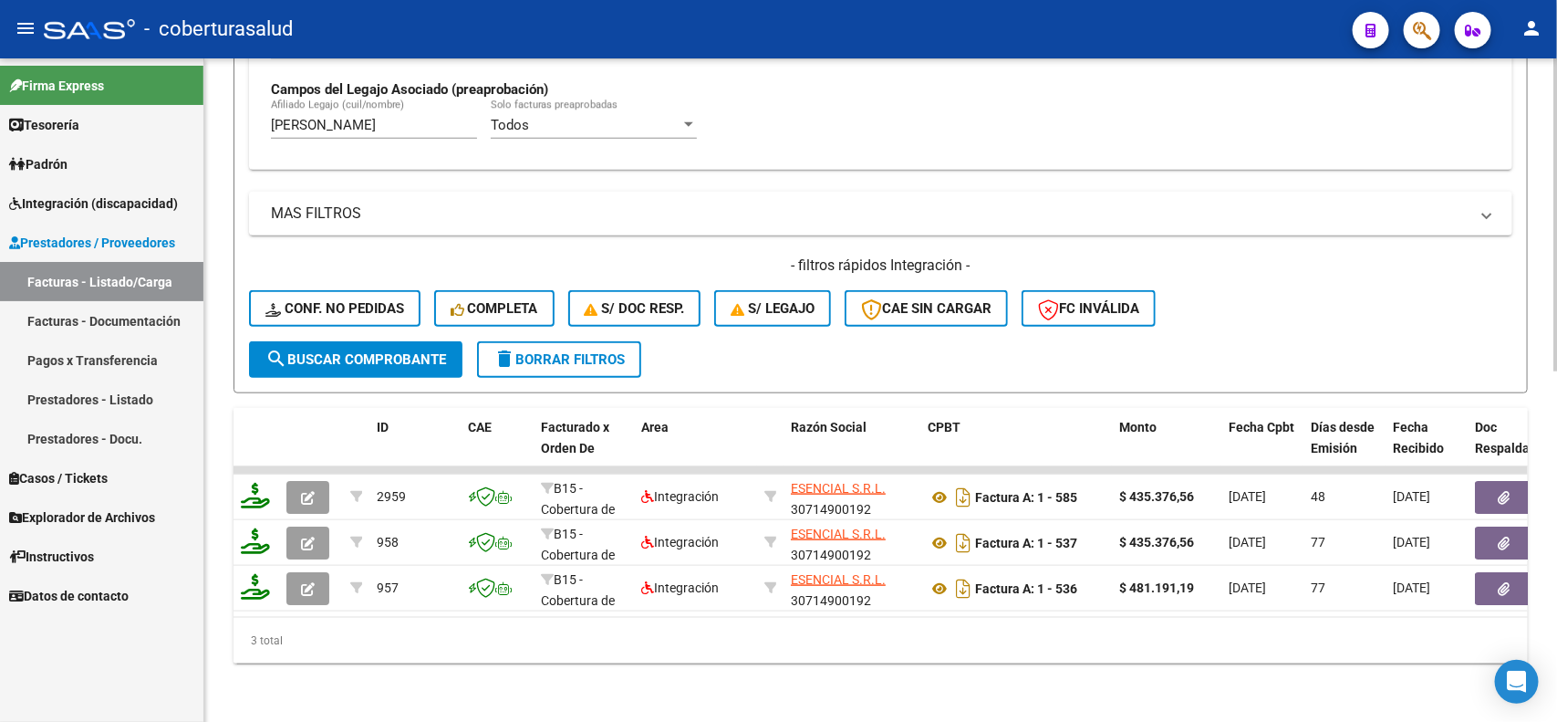
drag, startPoint x: 1096, startPoint y: 557, endPoint x: 1079, endPoint y: 321, distance: 236.0
click at [1107, 440] on div "Video tutorial PRESTADORES -> Listado de CPBTs Emitidos por Prestadores / Prove…" at bounding box center [880, 25] width 1353 height 1391
click at [719, 206] on mat-panel-title "MAS FILTROS" at bounding box center [870, 213] width 1198 height 20
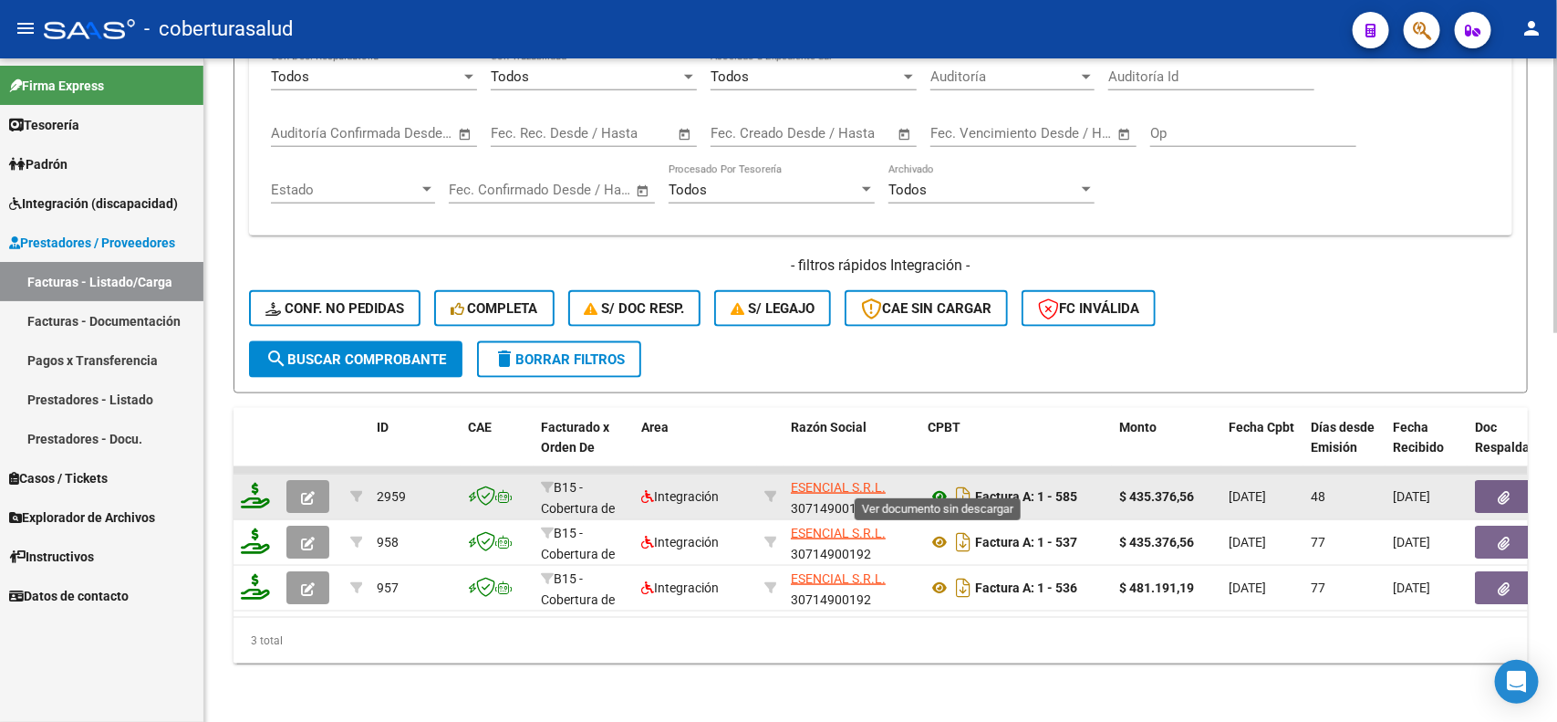
click at [942, 485] on icon at bounding box center [940, 496] width 24 height 22
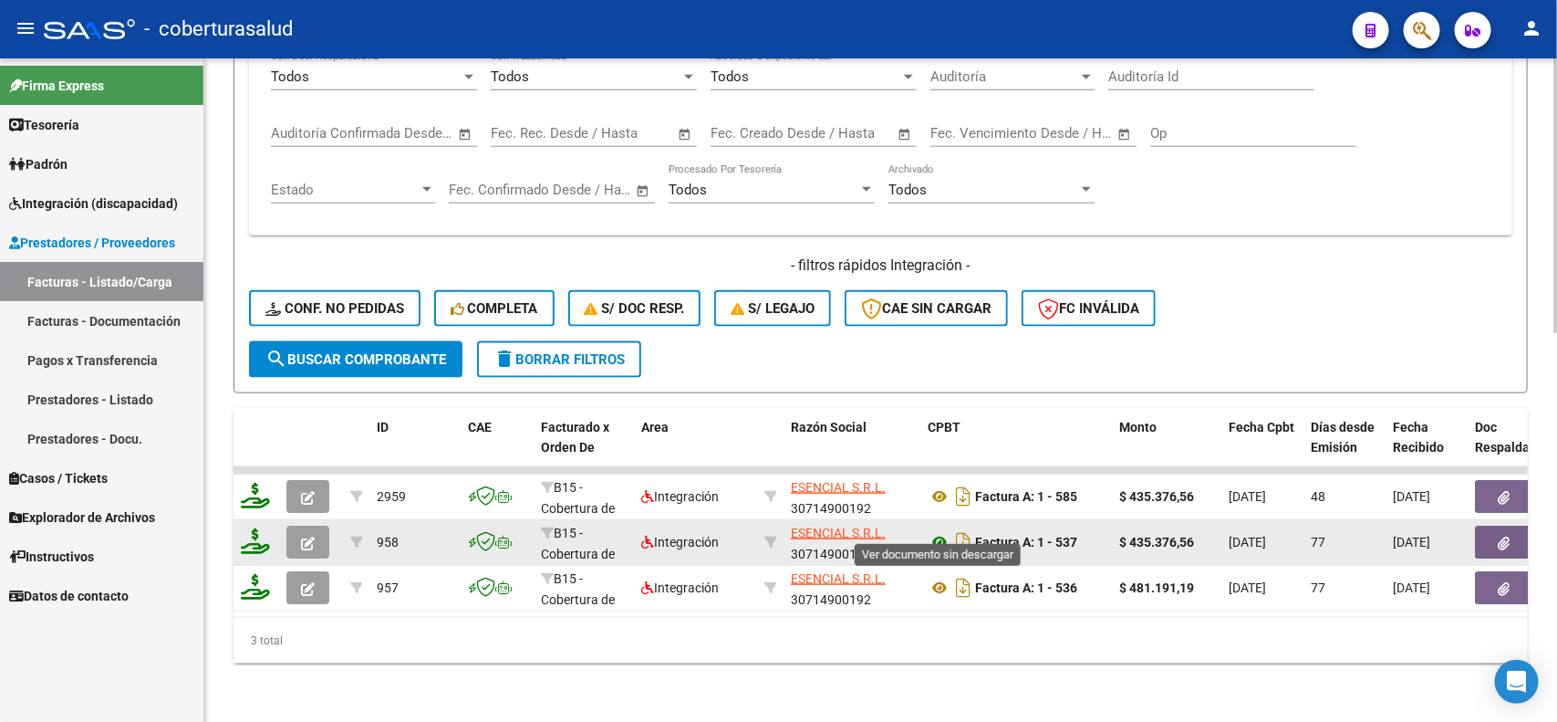
click at [937, 531] on icon at bounding box center [940, 542] width 24 height 22
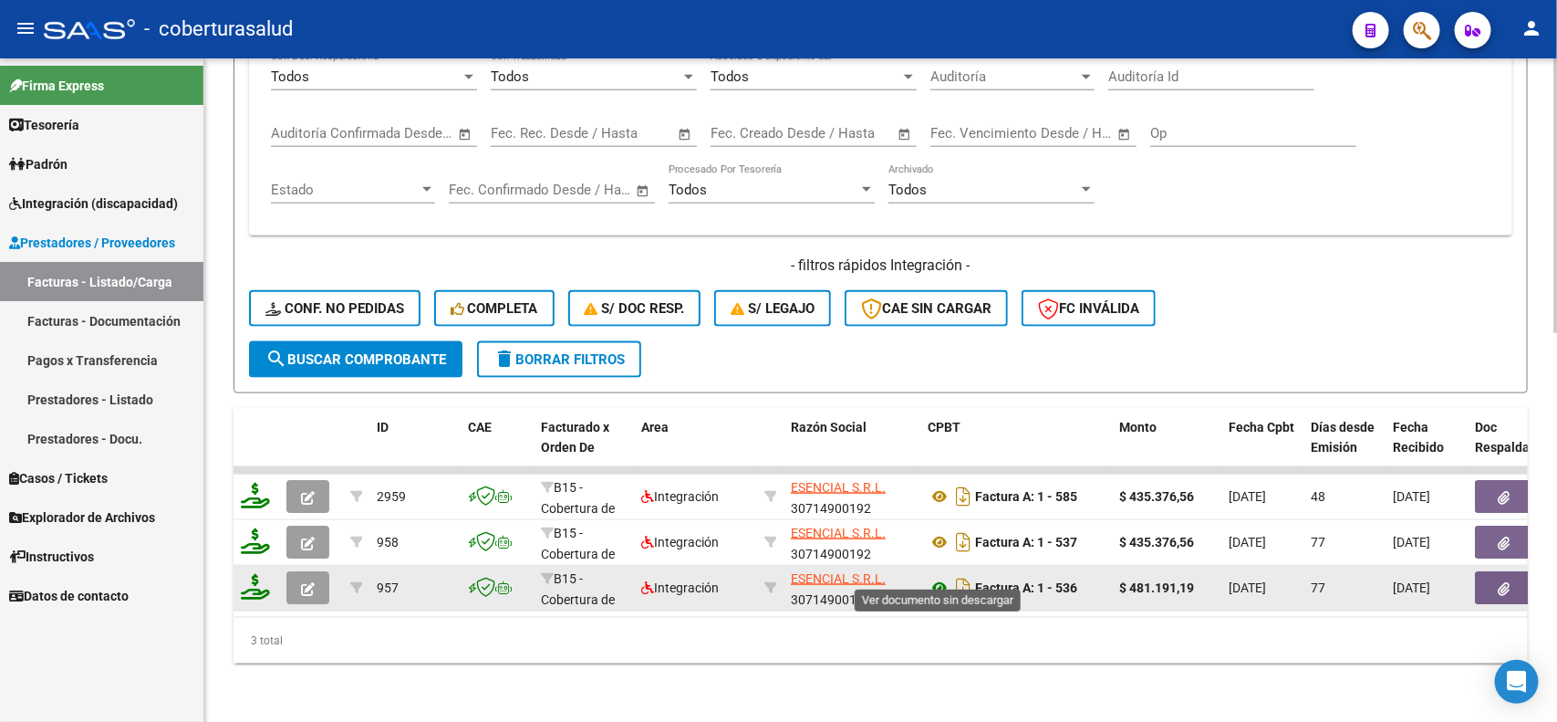
click at [938, 577] on icon at bounding box center [940, 588] width 24 height 22
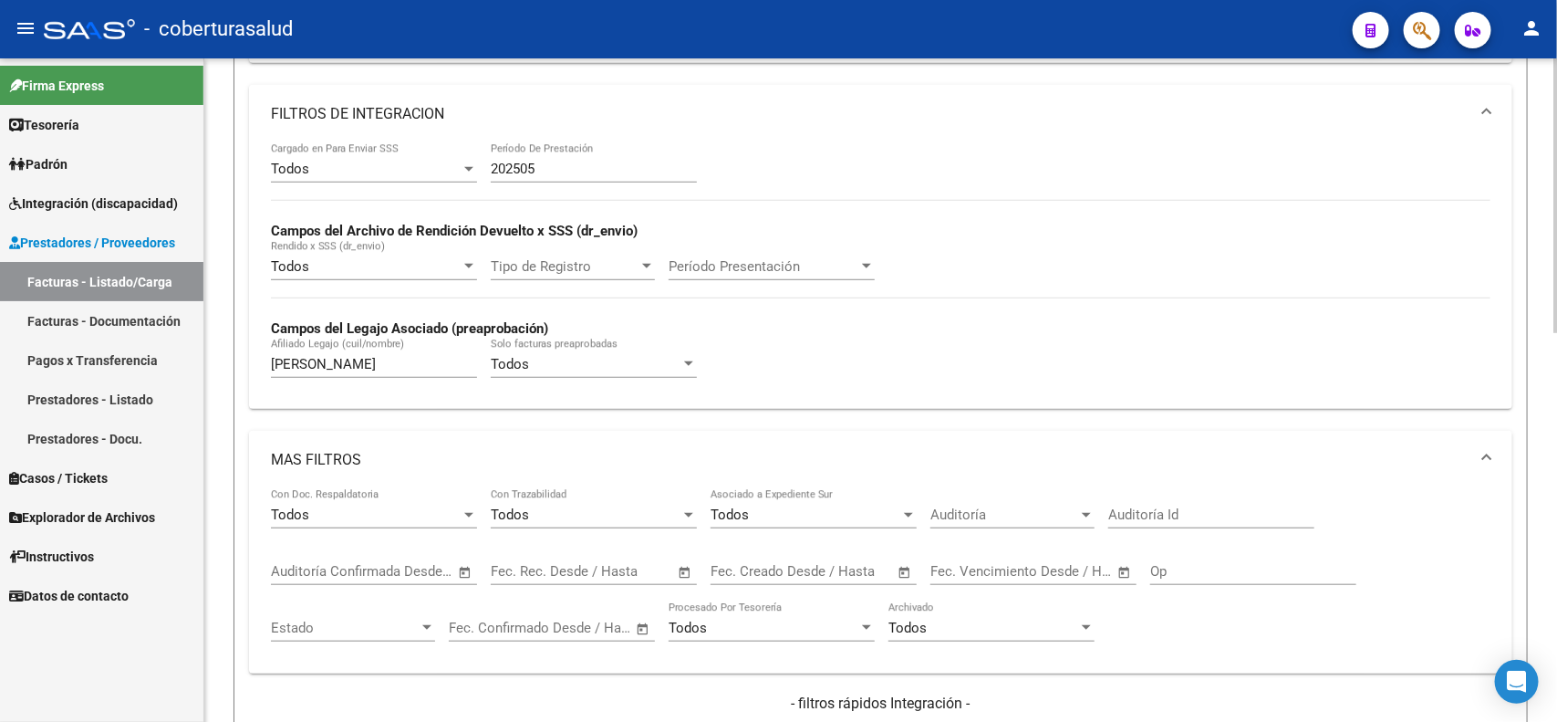
scroll to position [367, 0]
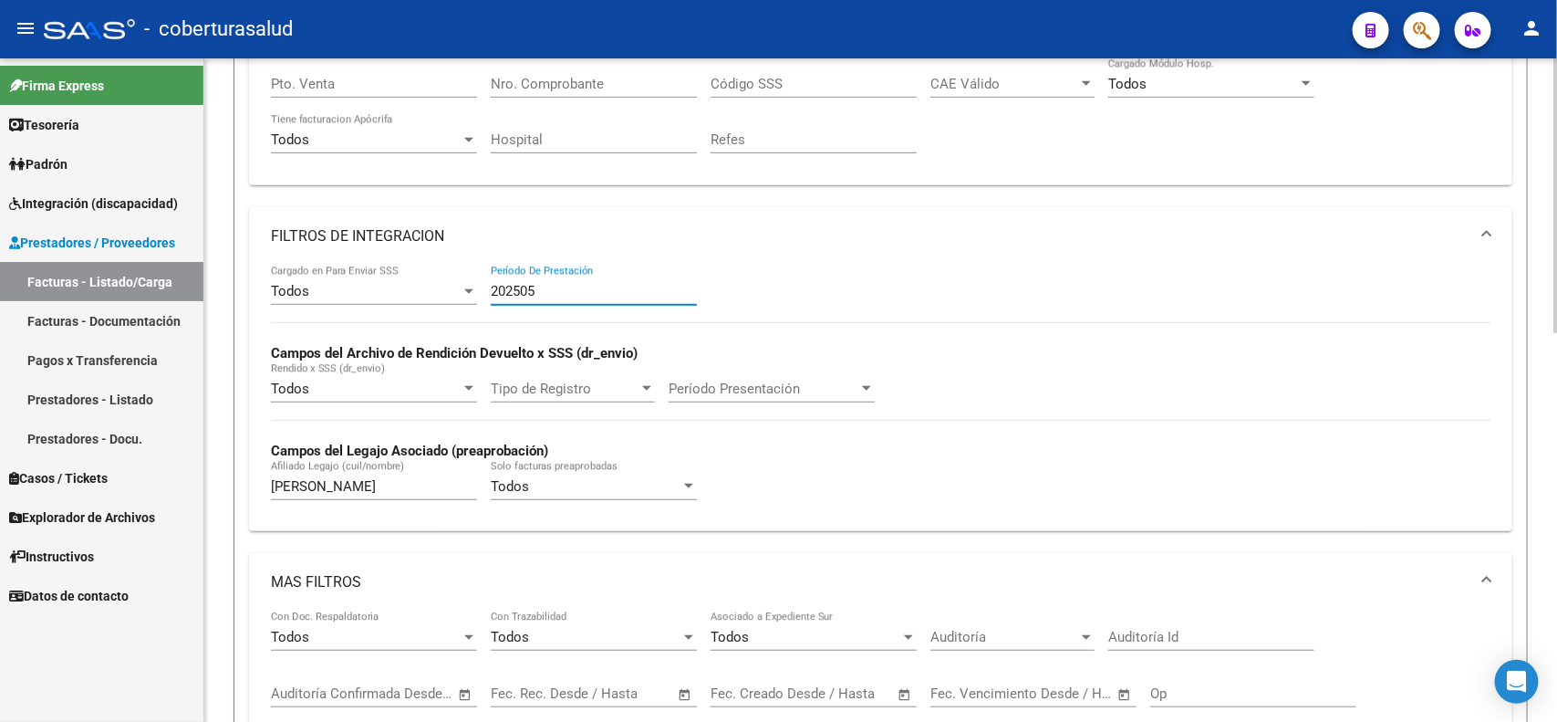
click at [548, 286] on input "202505" at bounding box center [594, 291] width 206 height 16
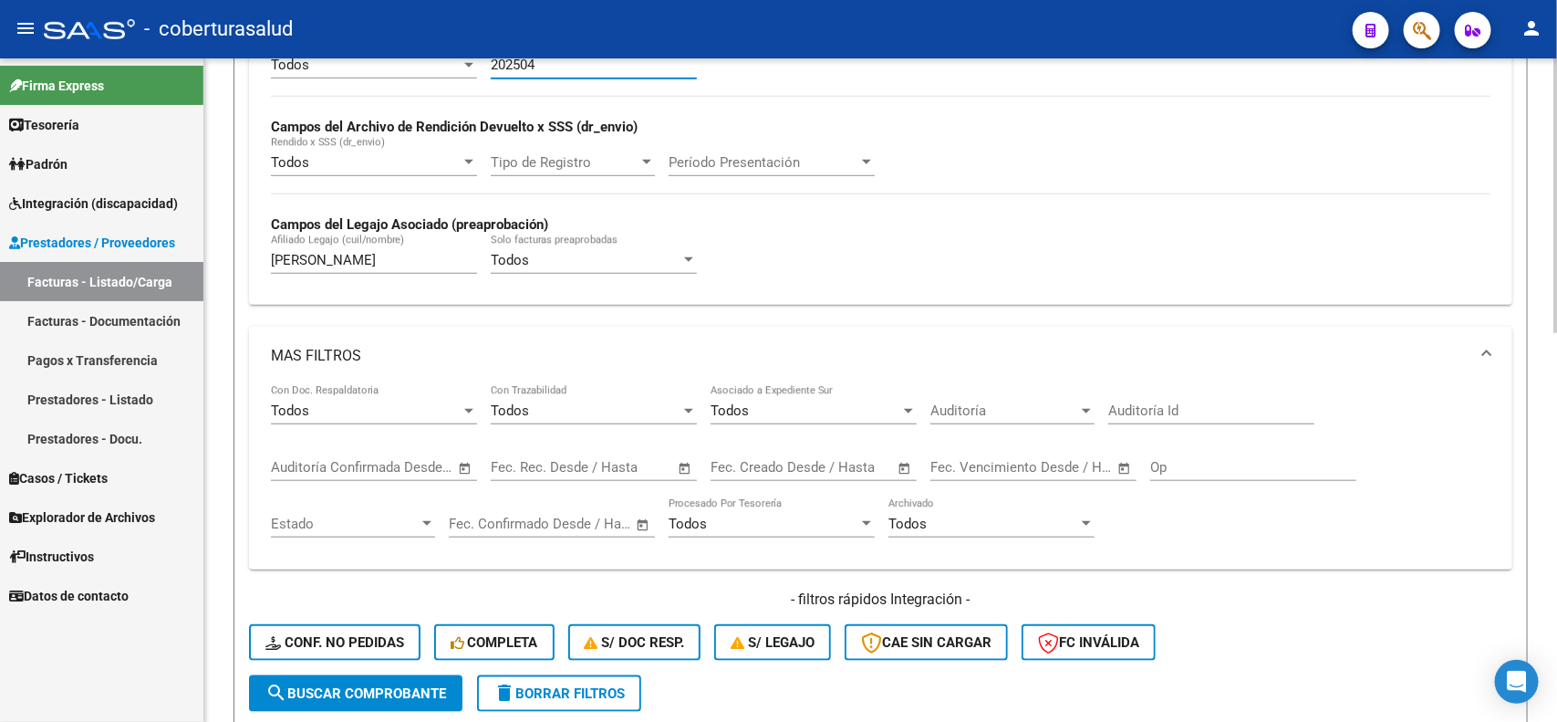
scroll to position [595, 0]
click at [352, 683] on span "search Buscar Comprobante" at bounding box center [356, 691] width 181 height 16
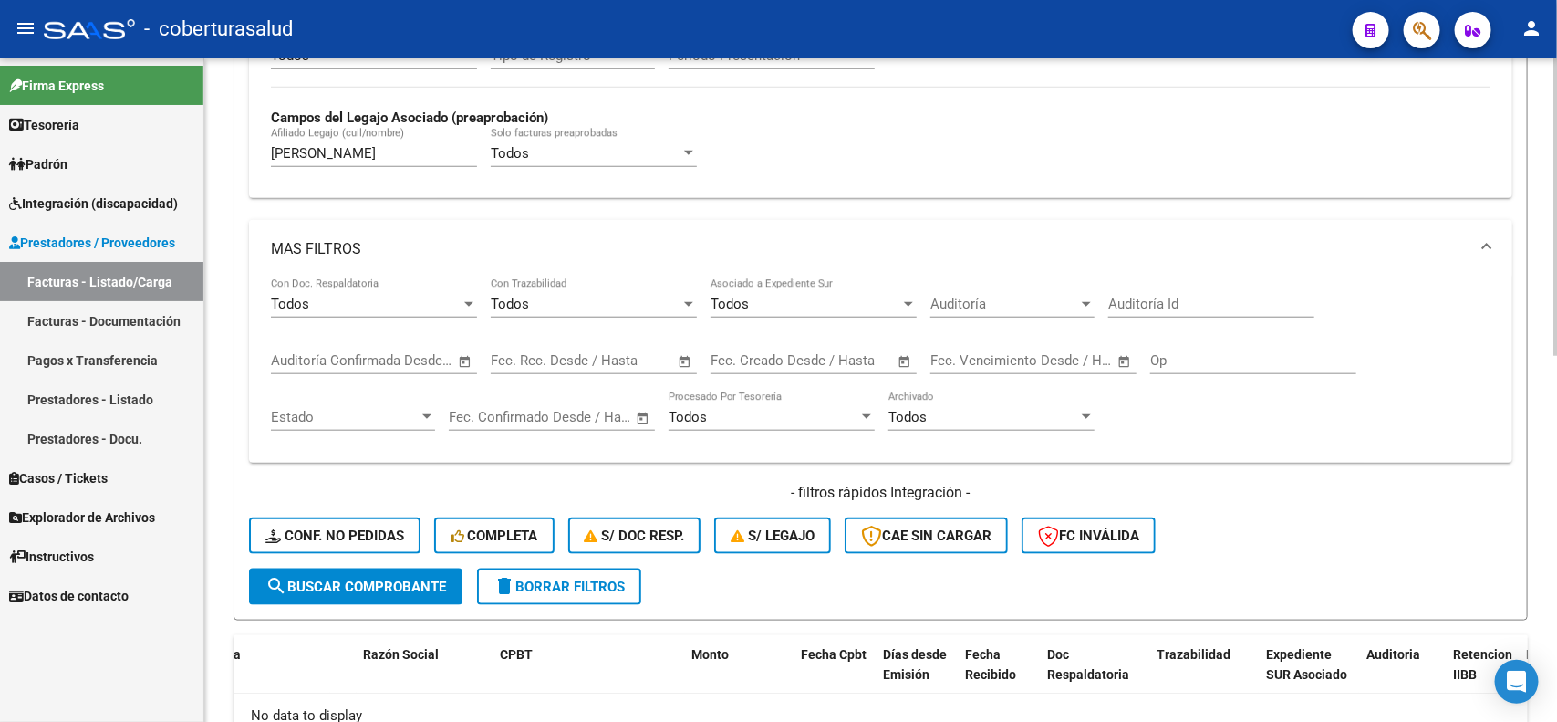
scroll to position [358, 0]
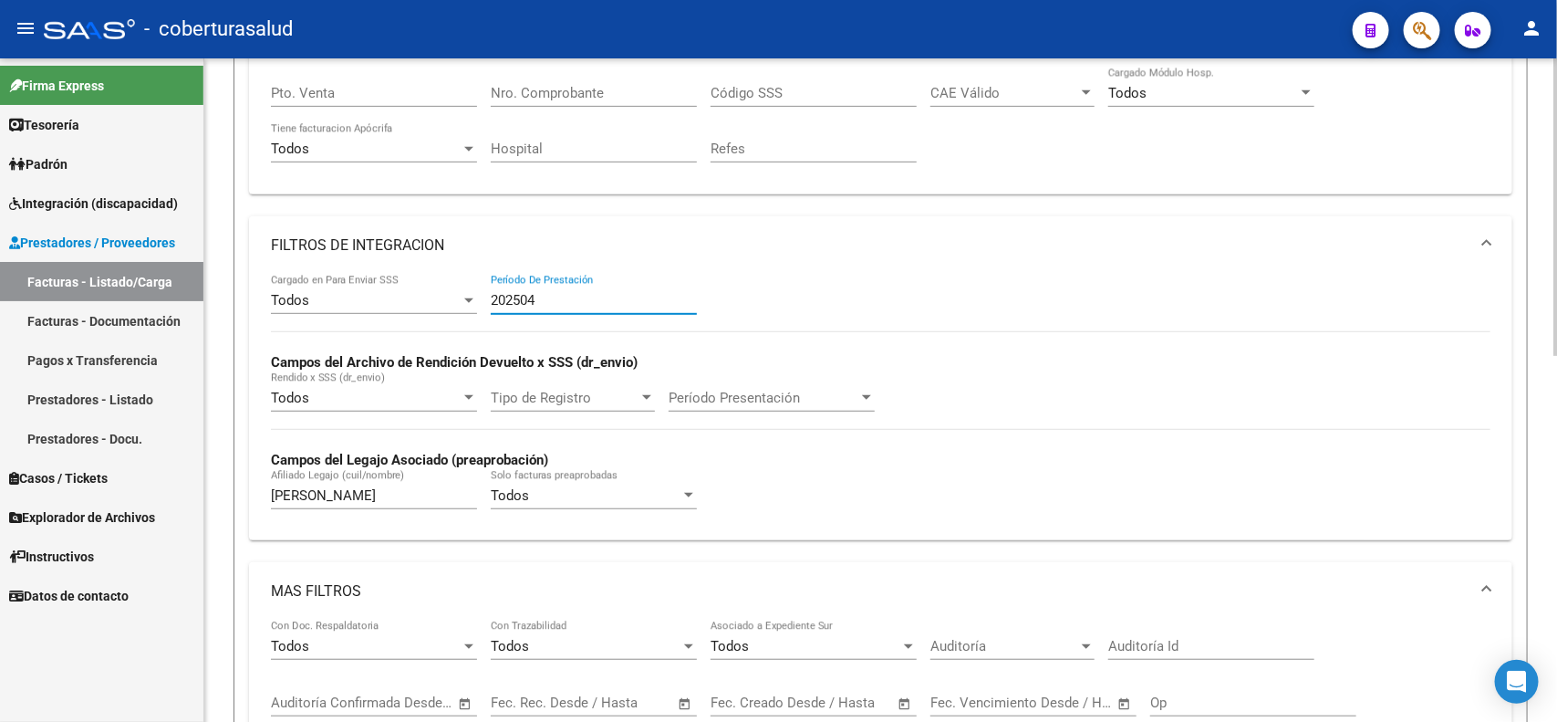
click at [555, 292] on input "202504" at bounding box center [594, 300] width 206 height 16
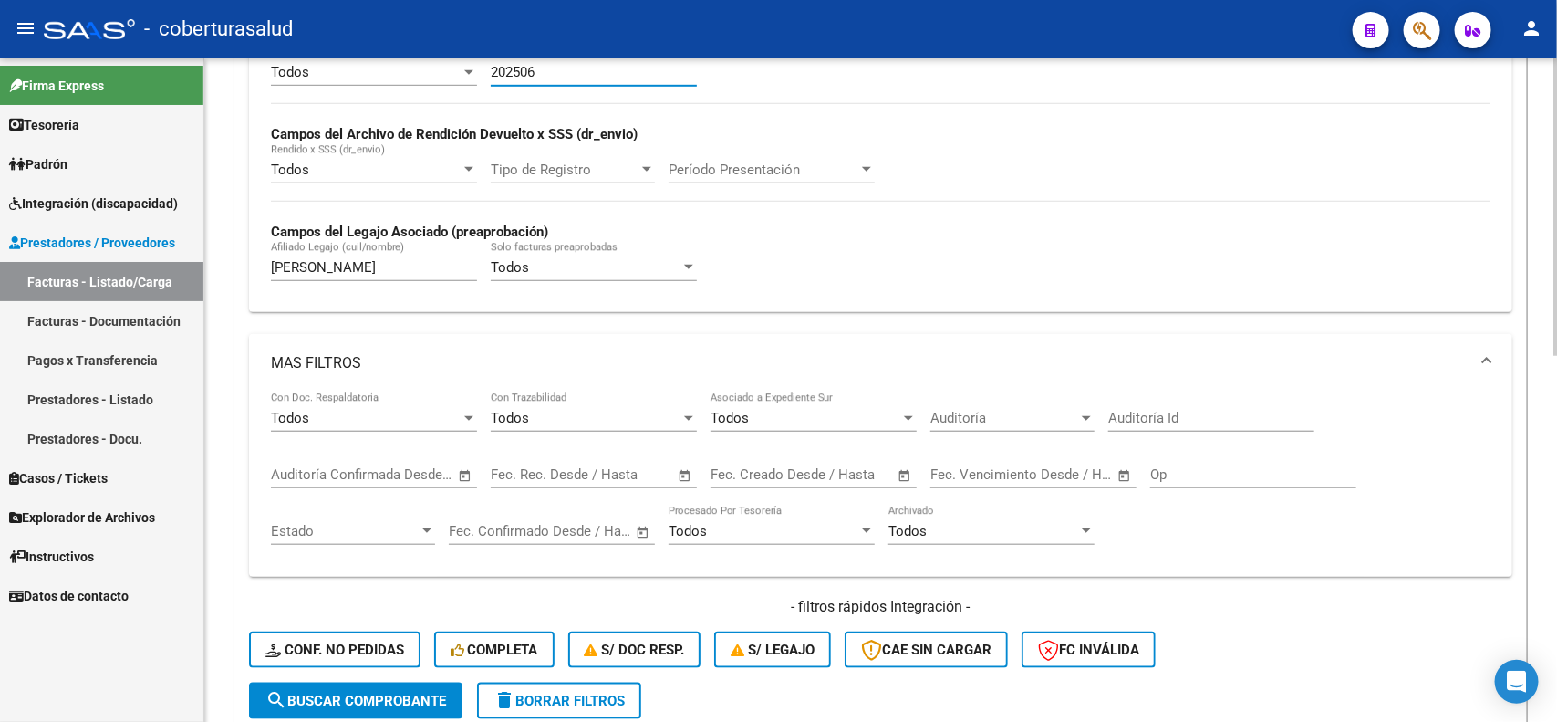
type input "202506"
click at [663, 101] on div "Todos Cargado en Para Enviar SSS 202506 Período De Prestación Campos del Archiv…" at bounding box center [881, 172] width 1220 height 251
click at [298, 693] on span "search Buscar Comprobante" at bounding box center [356, 701] width 181 height 16
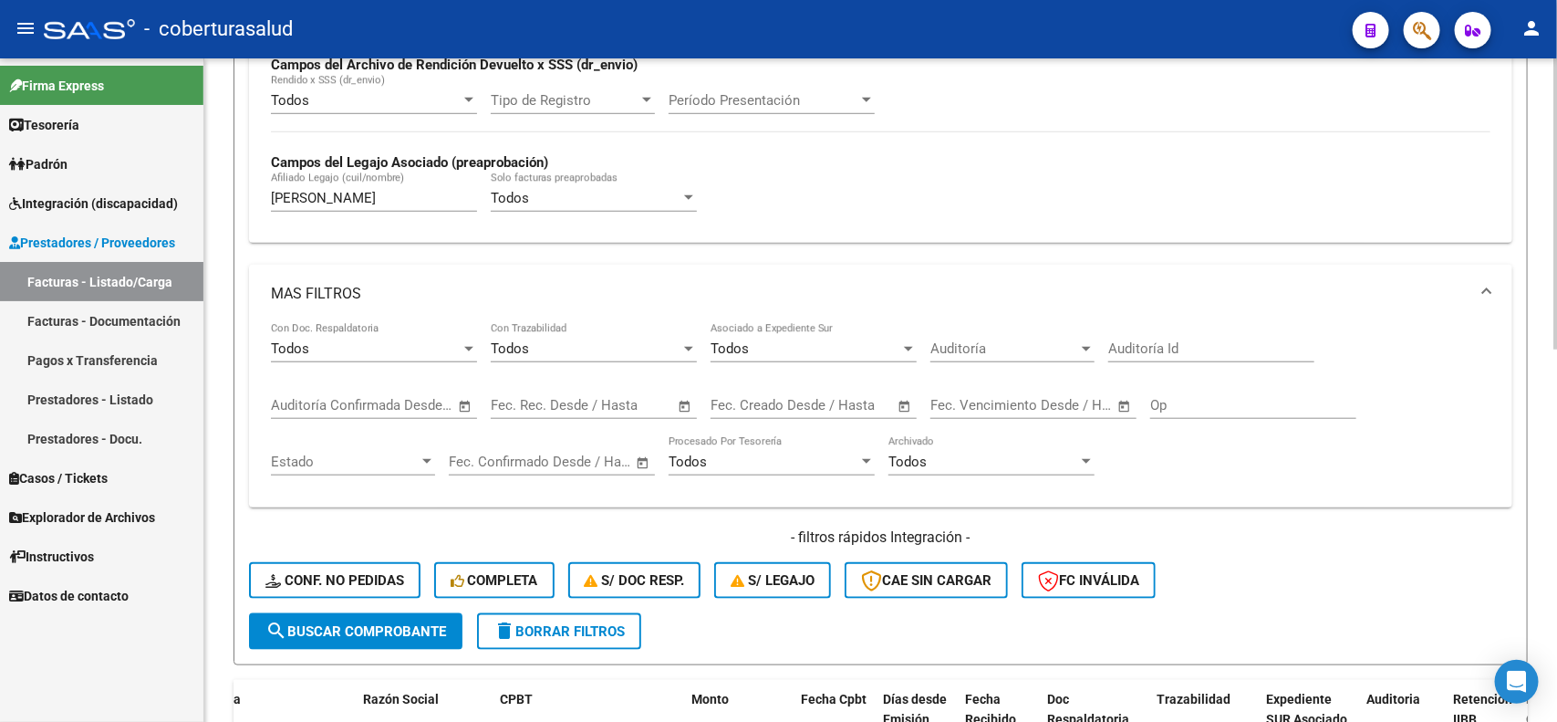
scroll to position [846, 0]
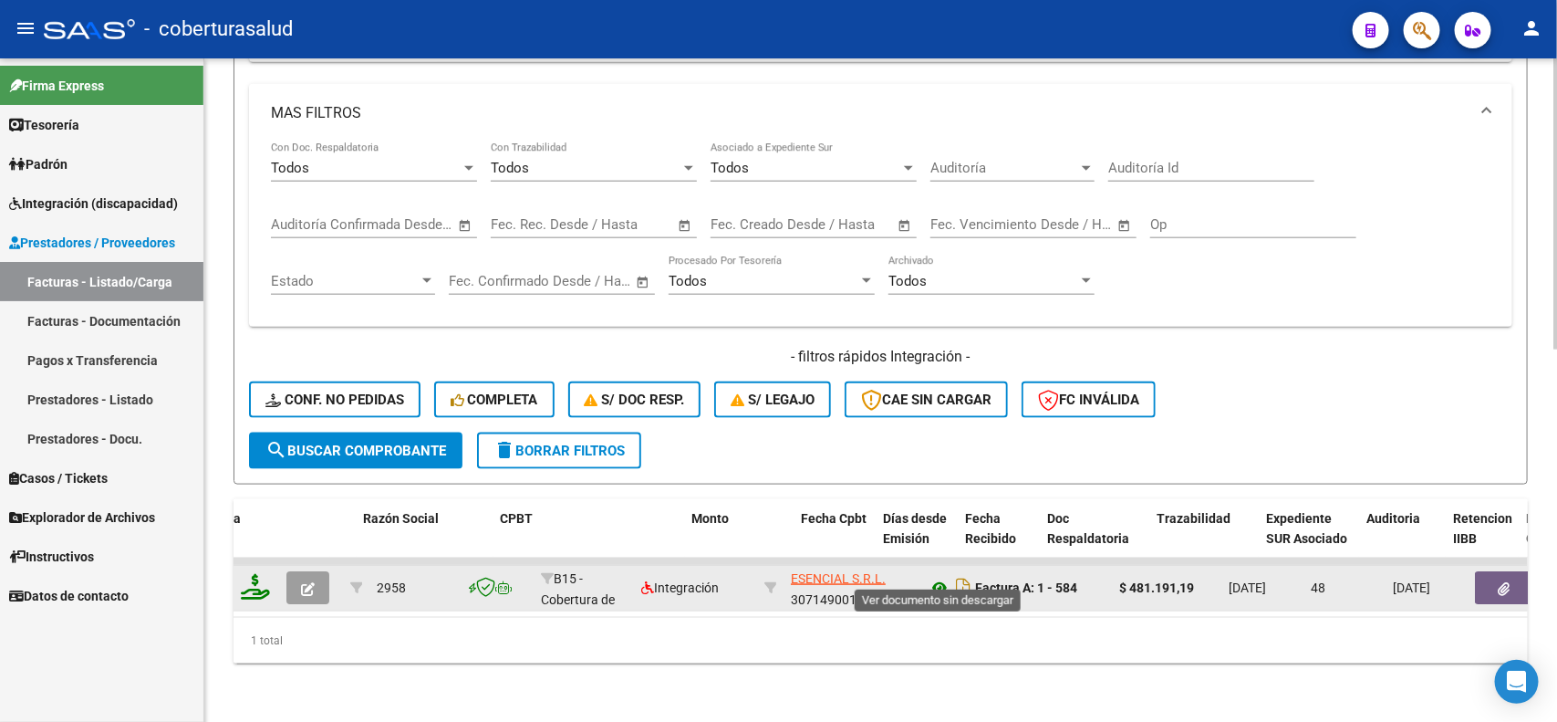
click at [944, 577] on icon at bounding box center [940, 588] width 24 height 22
